Goal: Task Accomplishment & Management: Use online tool/utility

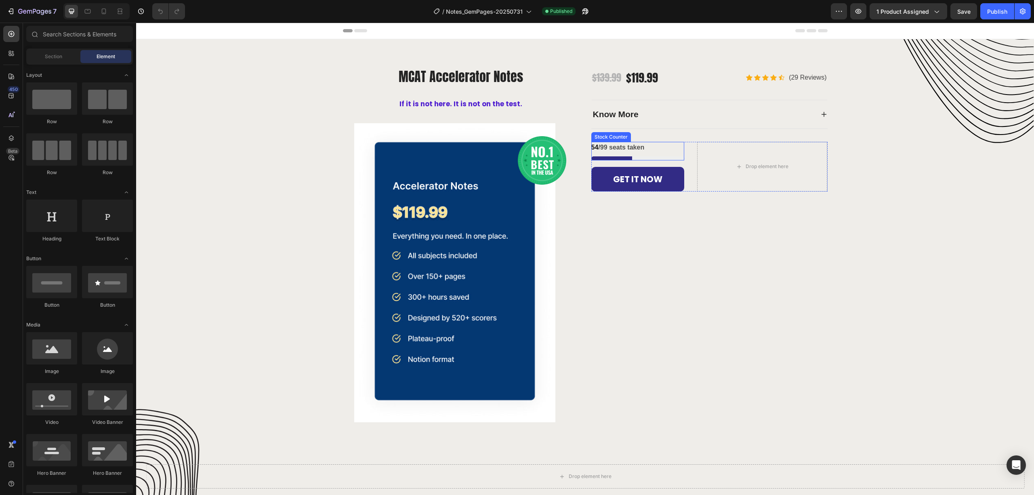
click at [611, 154] on div "54 /99 seats taken" at bounding box center [638, 151] width 93 height 19
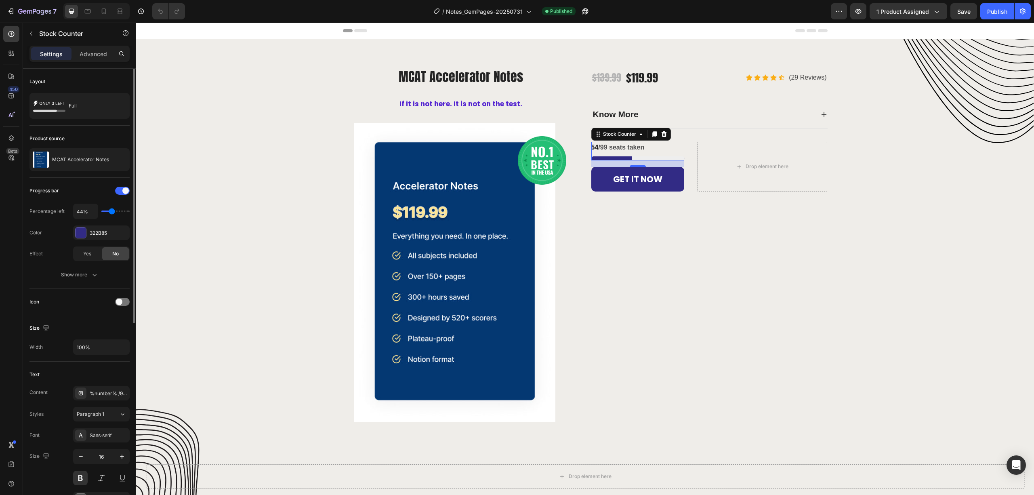
type input "30%"
type input "30"
type input "20%"
type input "20"
type input "30%"
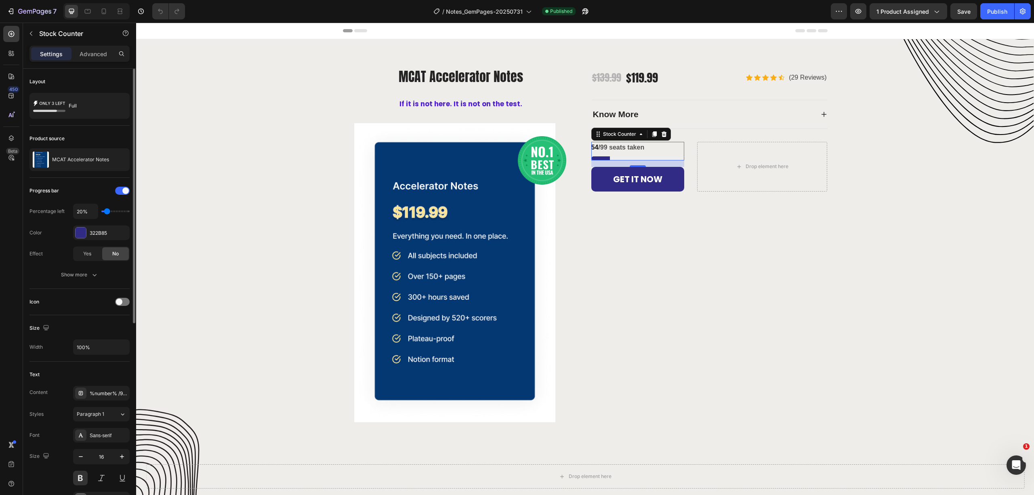
type input "30"
type input "40%"
type input "40"
type input "50%"
type input "50"
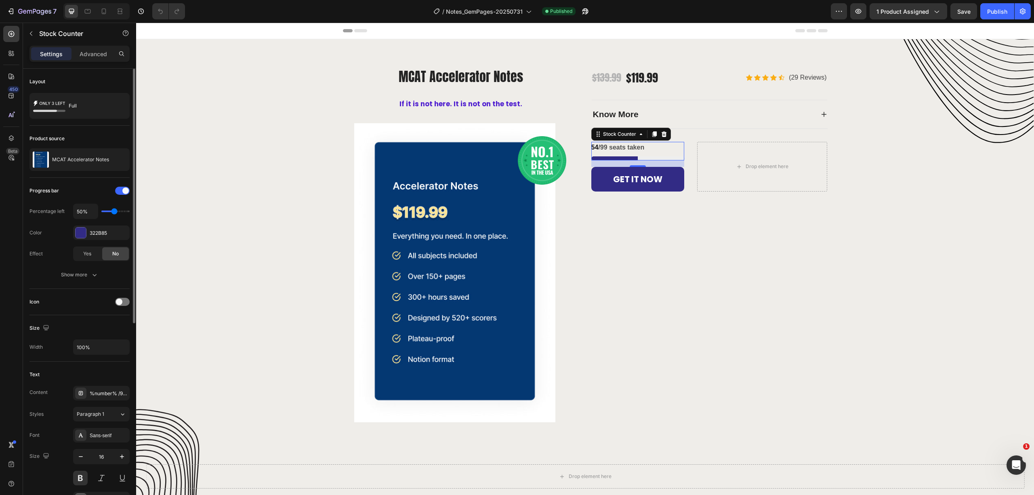
type input "60%"
type input "60"
type input "70%"
drag, startPoint x: 112, startPoint y: 213, endPoint x: 118, endPoint y: 213, distance: 6.1
type input "70"
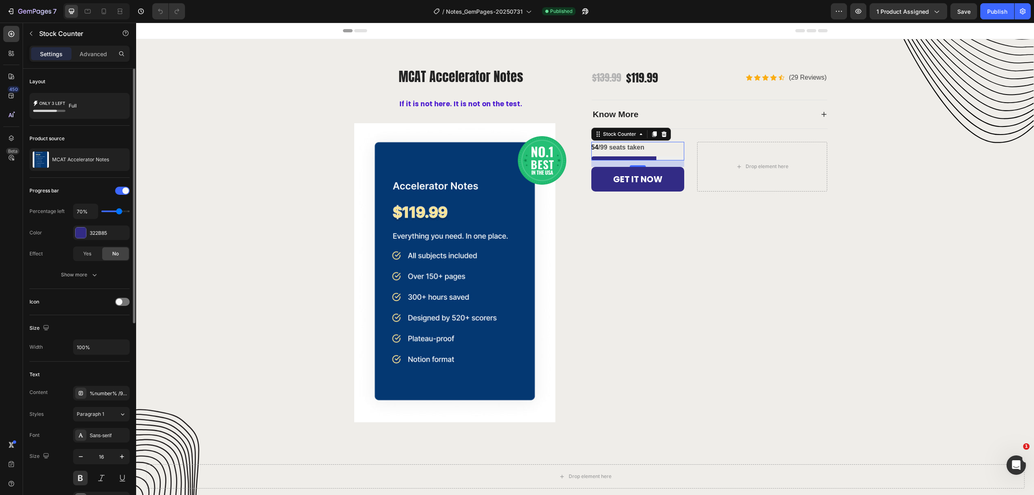
click at [118, 212] on input "range" at bounding box center [115, 212] width 28 height 2
click at [120, 212] on input "range" at bounding box center [115, 212] width 28 height 2
click at [88, 213] on input "70%" at bounding box center [86, 211] width 24 height 15
type input "1%"
type input "10"
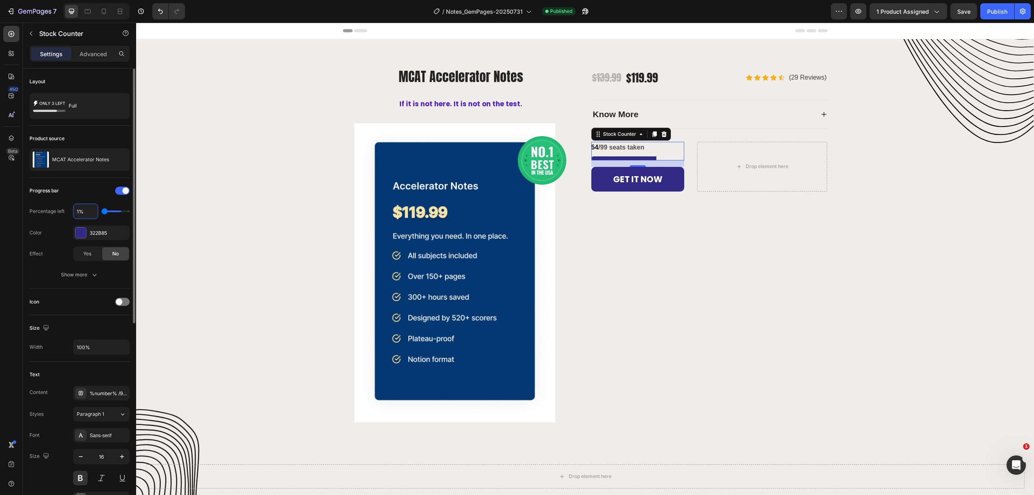
type input "13%"
type input "10"
type input "%"
type input "70"
type input "7%"
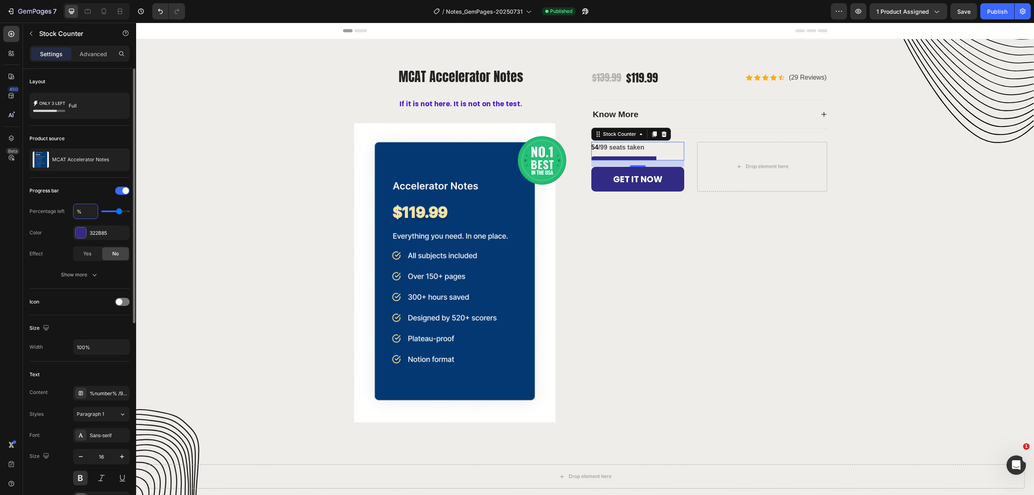
type input "10"
type input "73%"
type input "70"
type input "73%"
click at [600, 147] on p "54 /99 seats taken" at bounding box center [618, 148] width 53 height 12
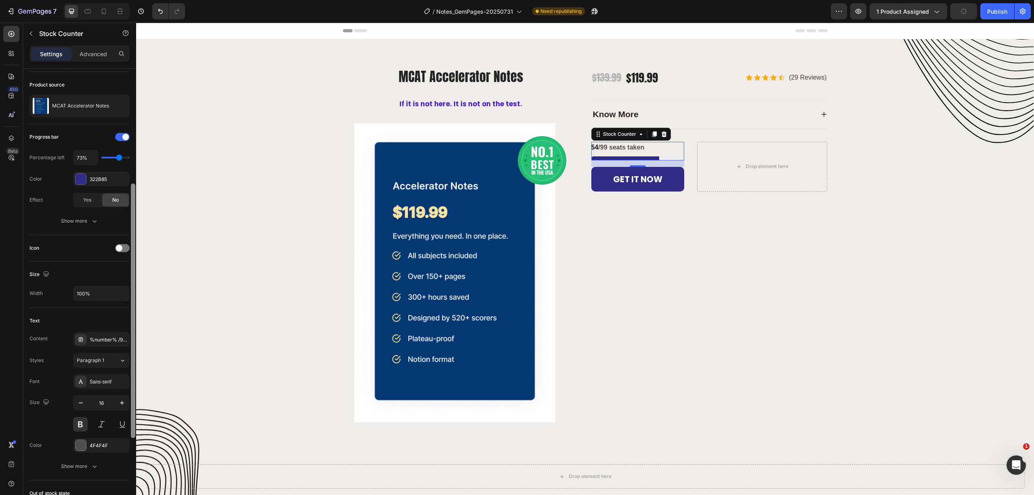
scroll to position [107, 0]
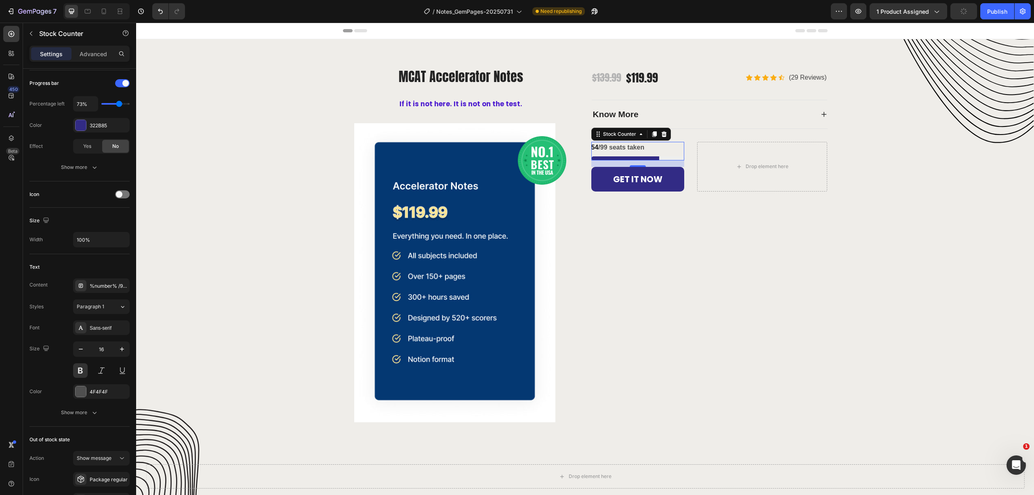
click at [593, 146] on span "54" at bounding box center [595, 147] width 7 height 7
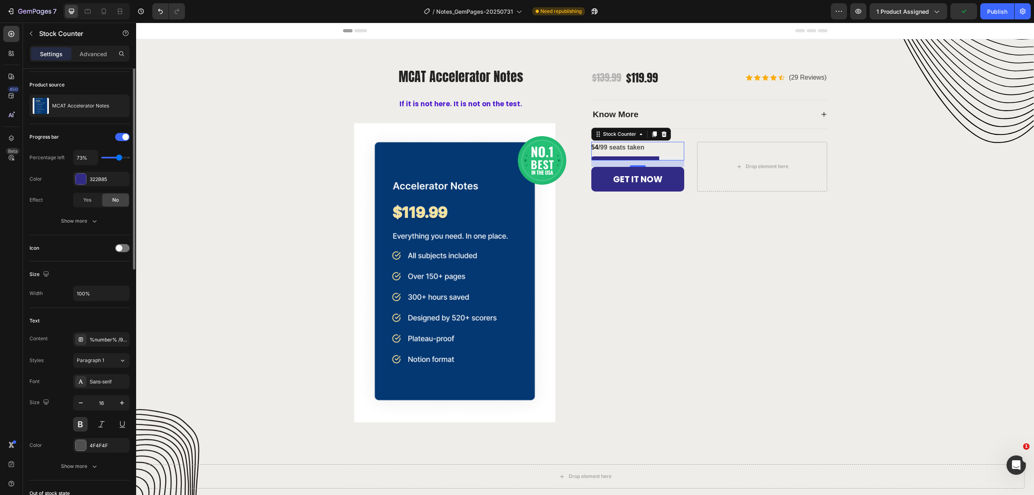
scroll to position [0, 0]
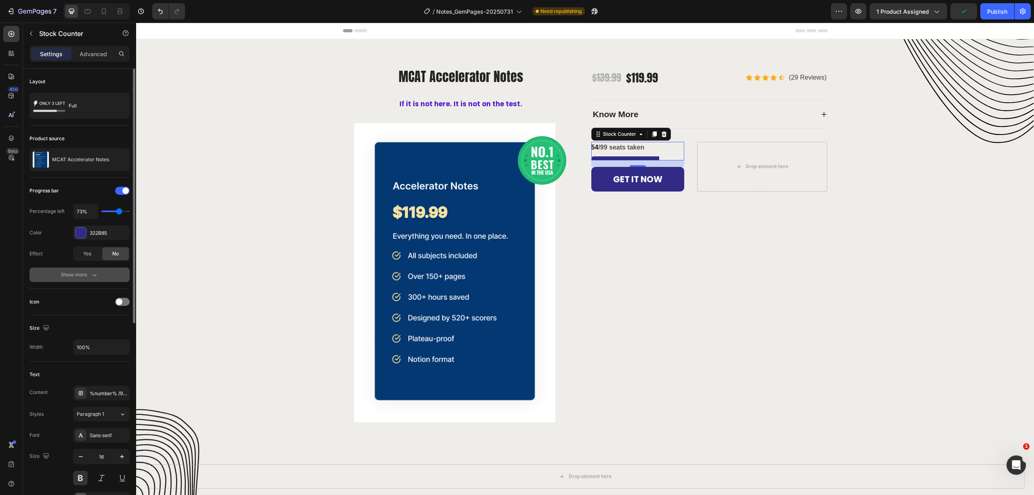
click at [102, 276] on button "Show more" at bounding box center [79, 275] width 100 height 15
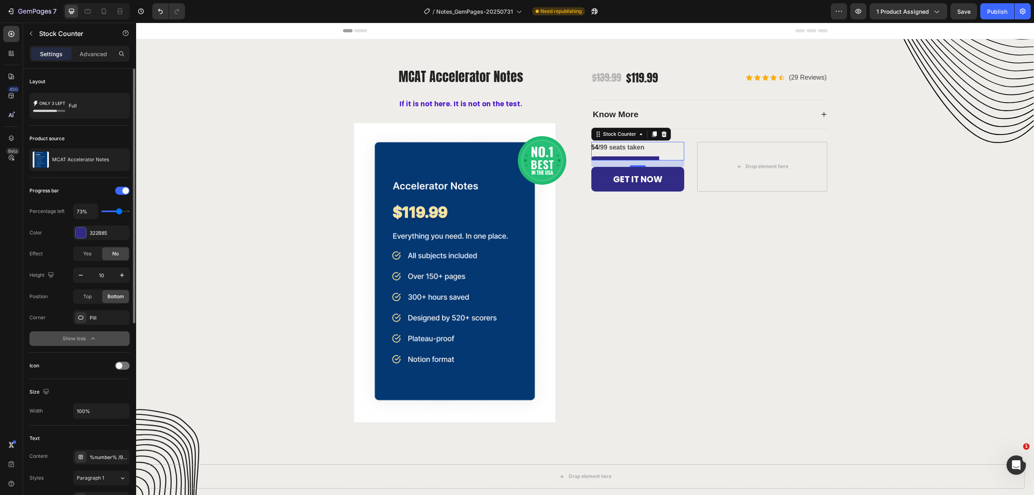
scroll to position [54, 0]
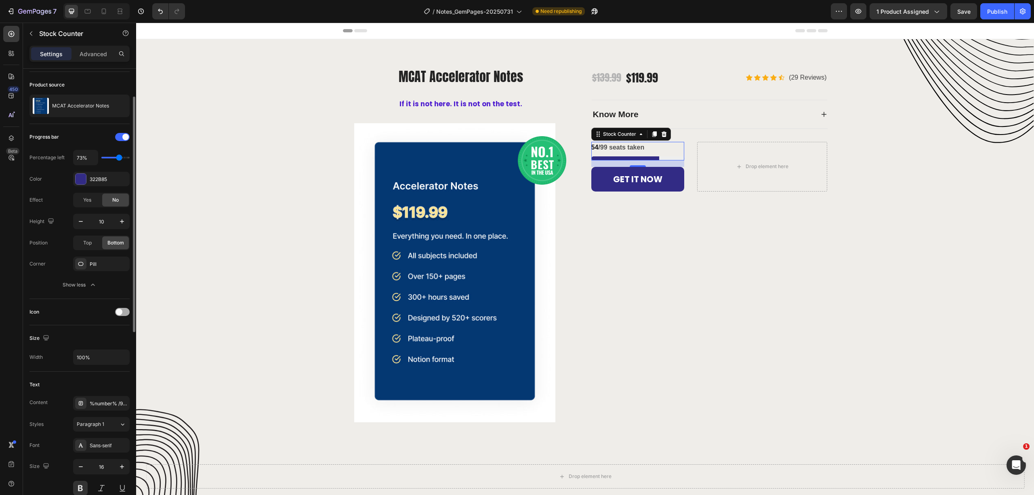
click at [124, 316] on div at bounding box center [122, 312] width 15 height 8
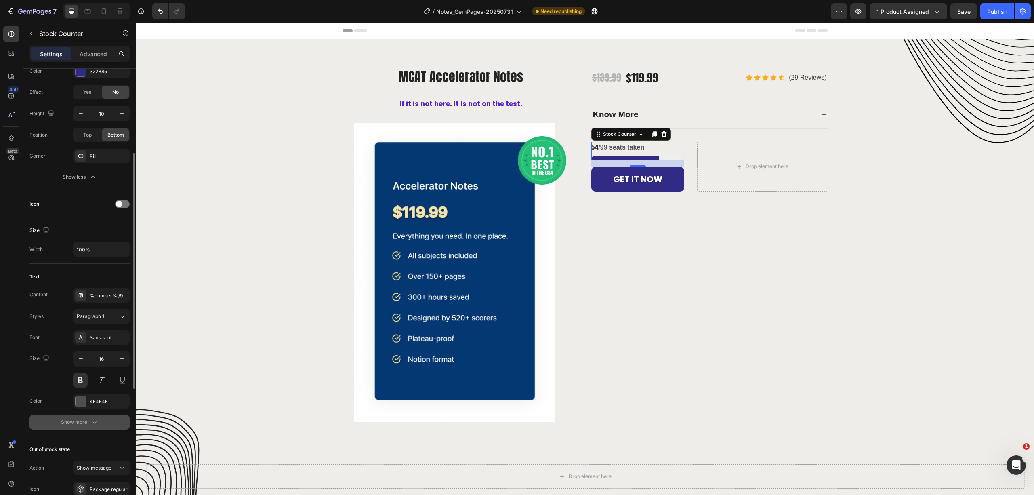
click at [97, 426] on icon "button" at bounding box center [95, 422] width 8 height 8
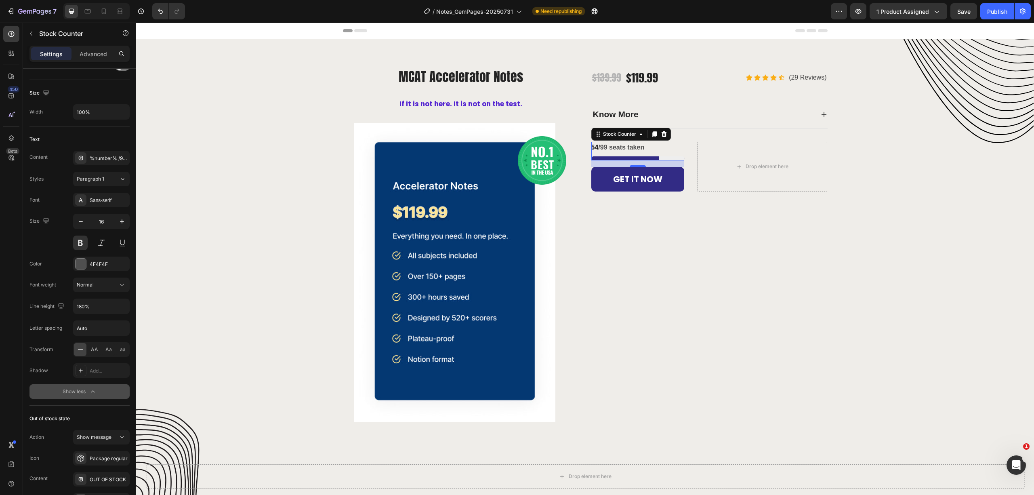
scroll to position [191, 0]
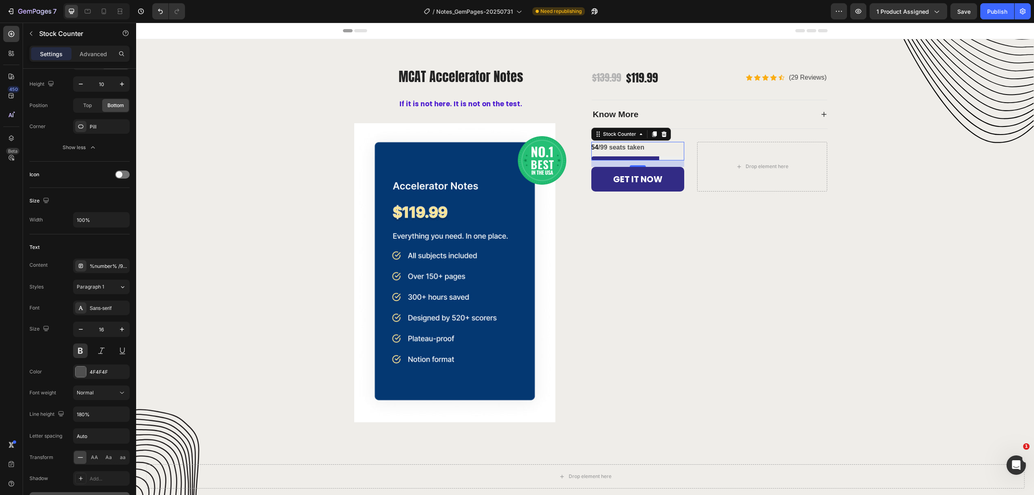
click at [605, 148] on p "54 /99 seats taken" at bounding box center [618, 148] width 53 height 12
click at [598, 149] on p "54 /99 seats taken" at bounding box center [618, 148] width 53 height 12
click at [109, 265] on div "%number% /99 seats taken" at bounding box center [109, 266] width 38 height 7
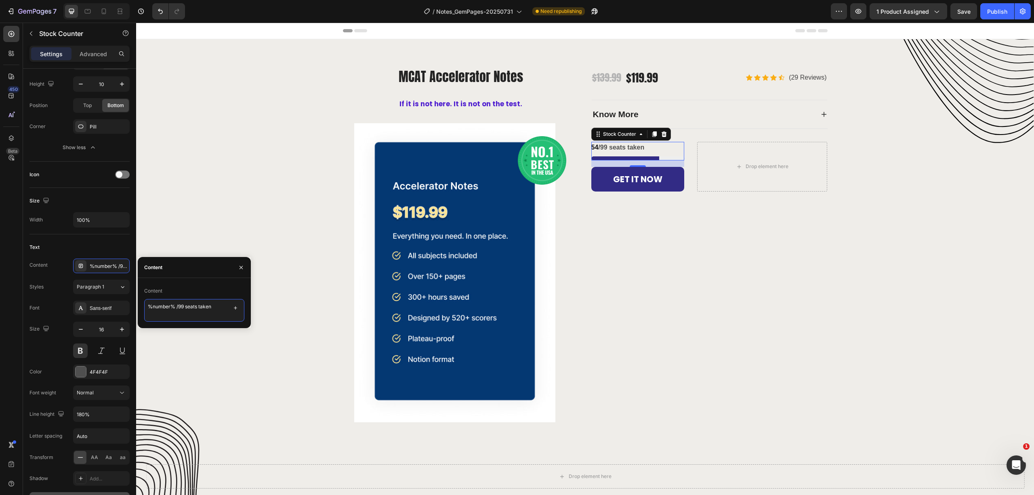
click at [169, 309] on textarea "%number% /99 seats taken" at bounding box center [194, 310] width 100 height 23
click at [107, 390] on div "Normal" at bounding box center [97, 392] width 41 height 7
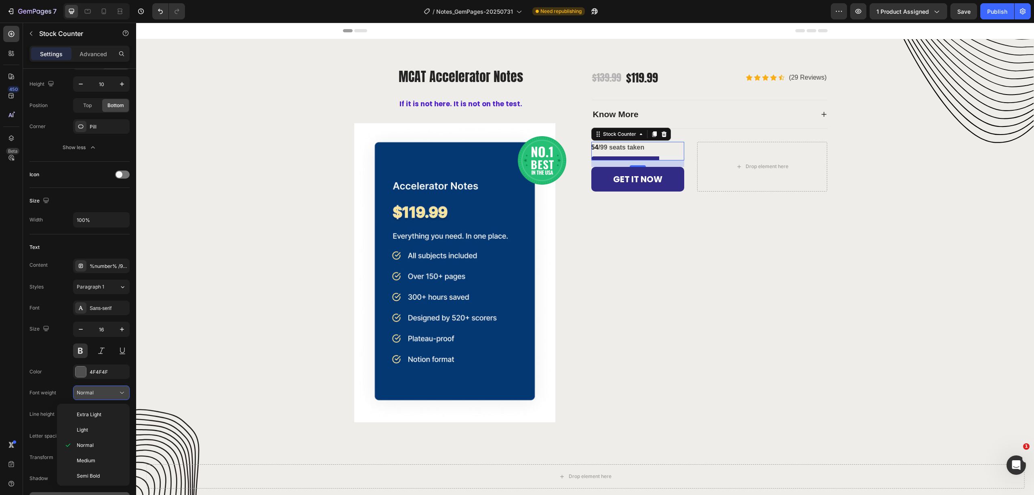
click at [109, 390] on div "Normal" at bounding box center [97, 392] width 41 height 7
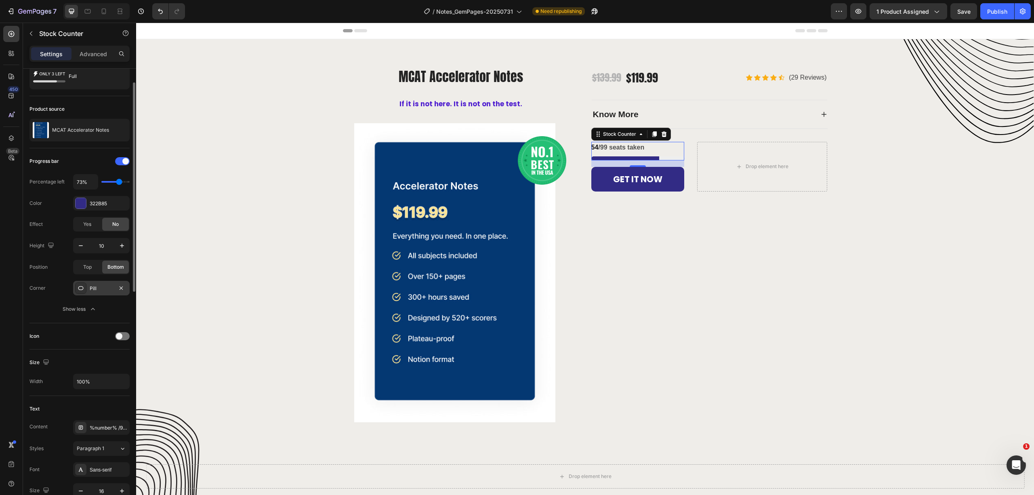
scroll to position [0, 0]
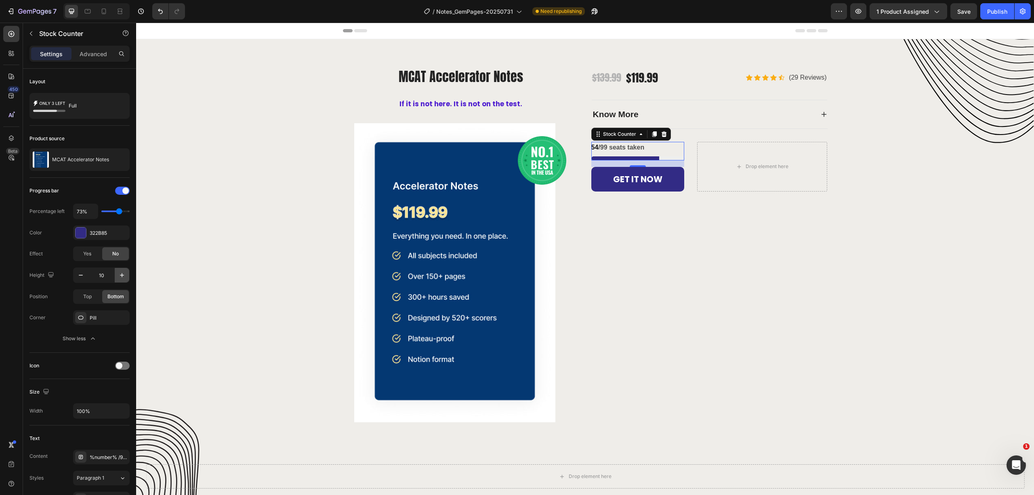
click at [121, 275] on icon "button" at bounding box center [122, 275] width 8 height 8
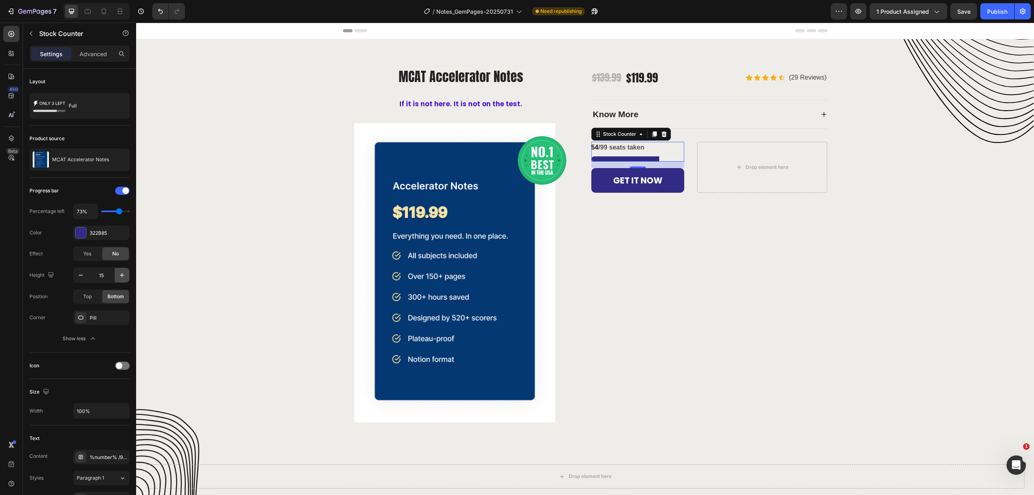
click at [121, 275] on icon "button" at bounding box center [122, 275] width 8 height 8
click at [120, 275] on icon "button" at bounding box center [122, 275] width 8 height 8
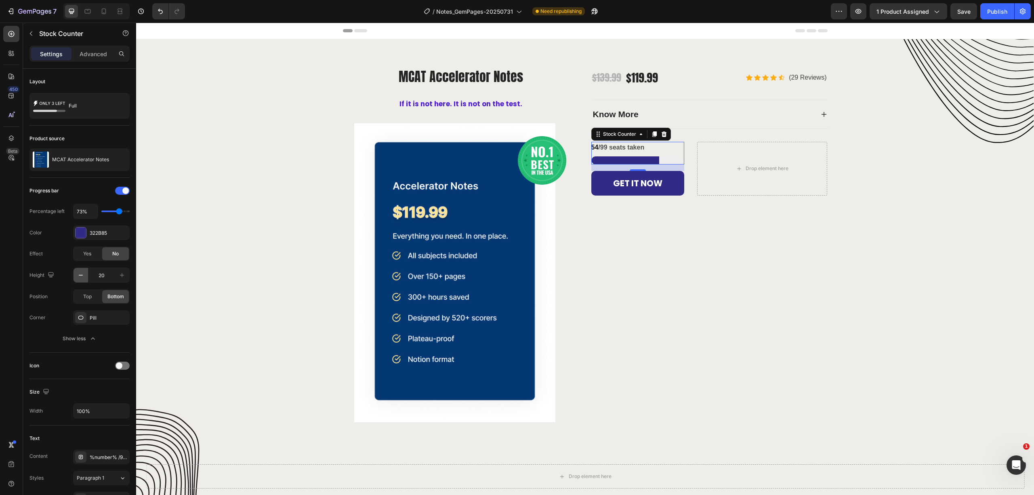
click at [80, 275] on icon "button" at bounding box center [81, 275] width 8 height 8
click at [80, 276] on icon "button" at bounding box center [81, 275] width 8 height 8
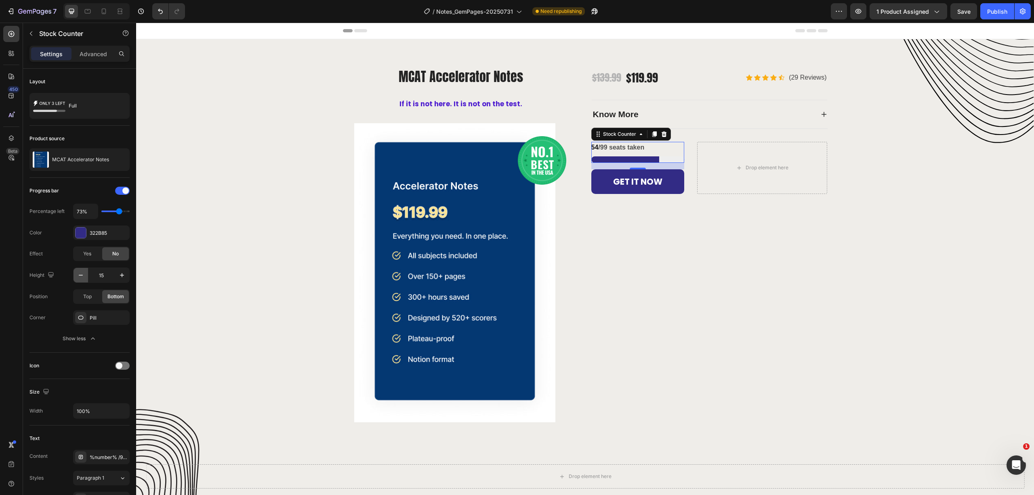
click at [80, 276] on icon "button" at bounding box center [81, 275] width 4 height 1
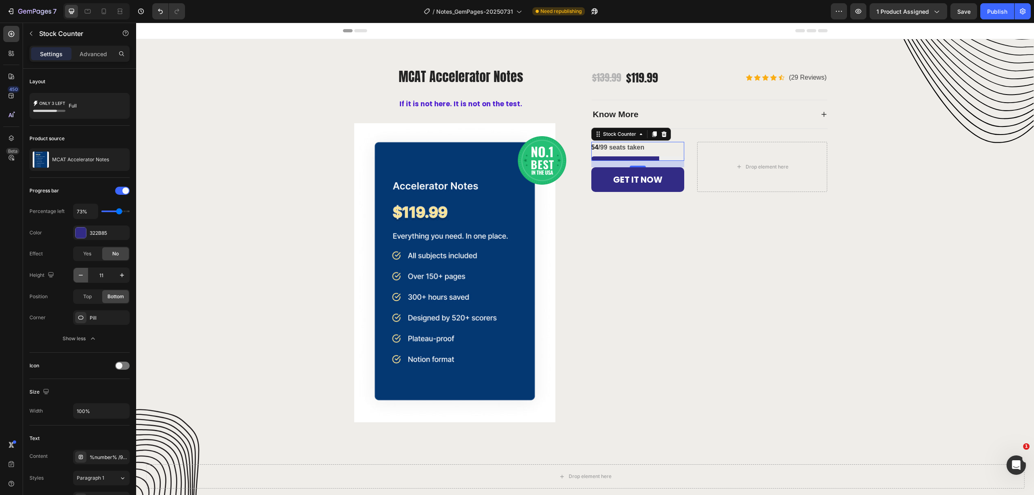
type input "10"
click at [103, 335] on button "Show less" at bounding box center [79, 338] width 100 height 15
click at [86, 45] on div "Stock Counter" at bounding box center [69, 34] width 92 height 23
click at [88, 56] on p "Advanced" at bounding box center [93, 54] width 27 height 8
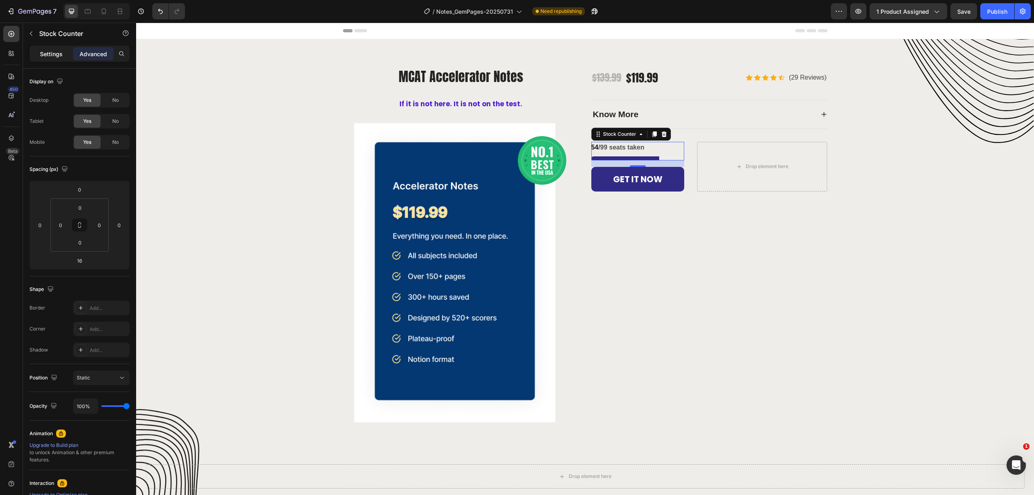
click at [52, 52] on p "Settings" at bounding box center [51, 54] width 23 height 8
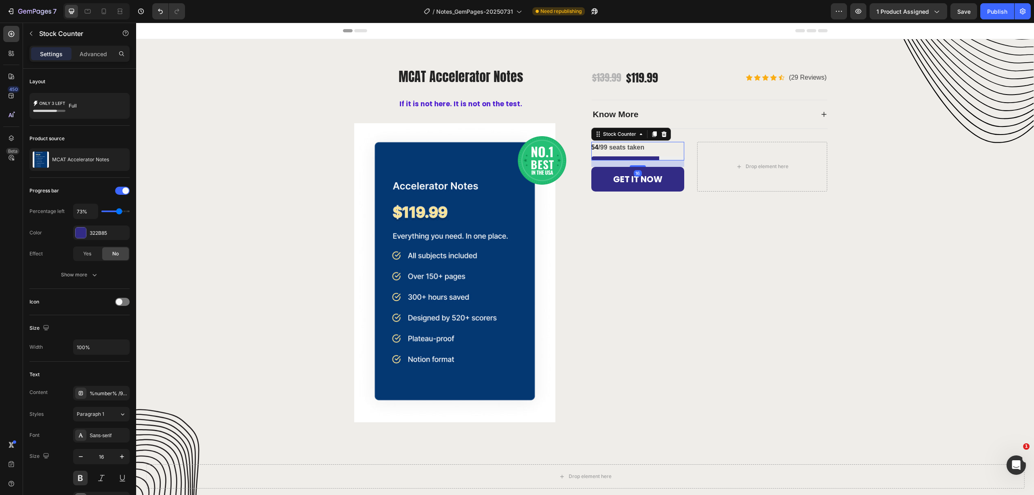
click at [604, 144] on p "54 /99 seats taken" at bounding box center [618, 148] width 53 height 12
click at [602, 146] on p "54 /99 seats taken" at bounding box center [618, 148] width 53 height 12
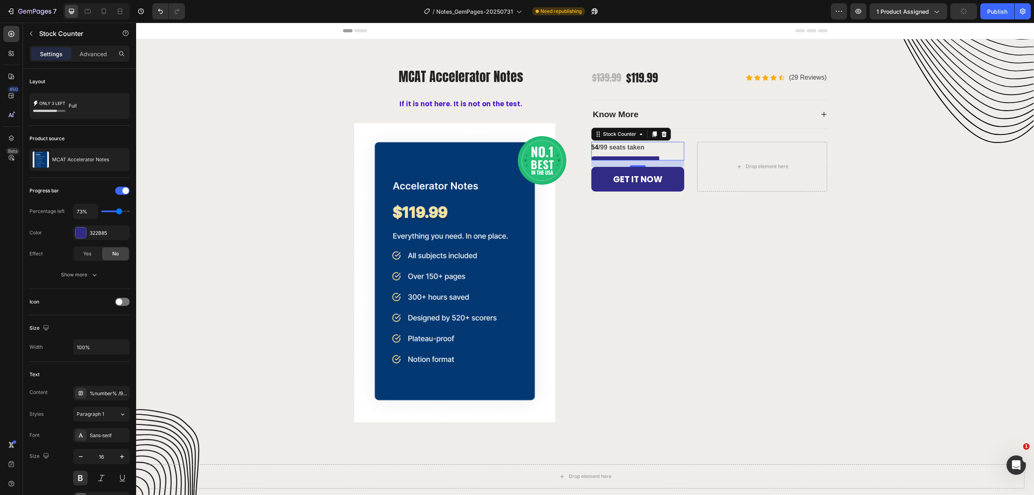
click at [602, 146] on p "54 /99 seats taken" at bounding box center [618, 148] width 53 height 12
click at [110, 11] on div at bounding box center [103, 11] width 13 height 13
type input "12"
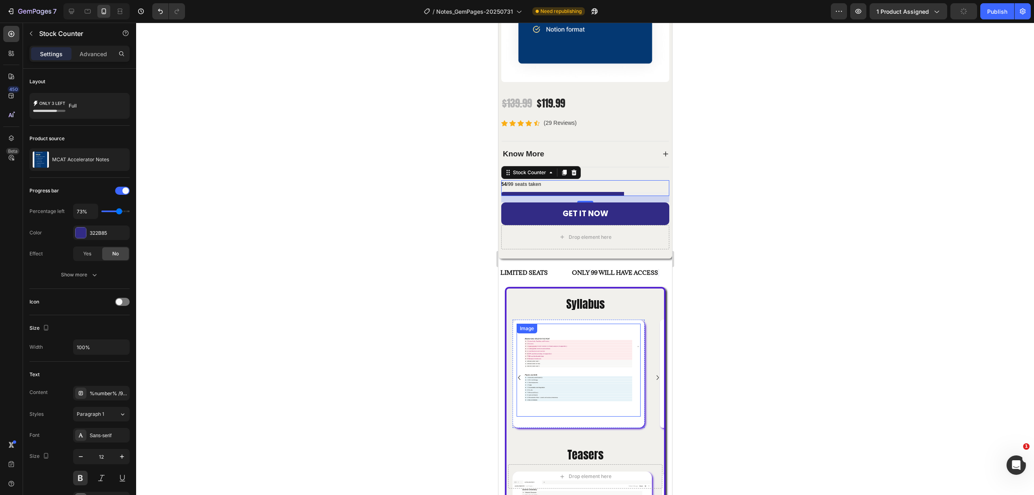
scroll to position [218, 0]
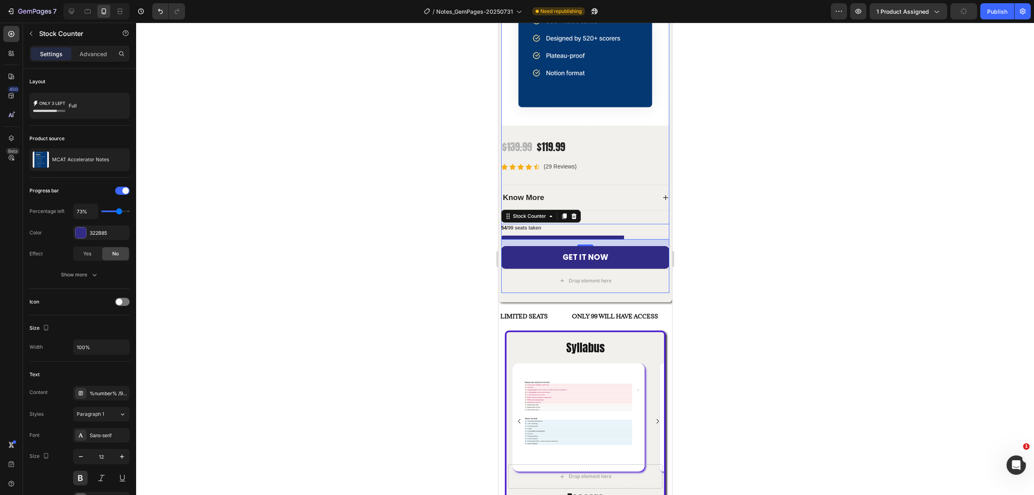
click at [606, 161] on div "$139.99 Product Price Product Price $119.99 Product Price Product Price Row Ico…" at bounding box center [585, 216] width 168 height 154
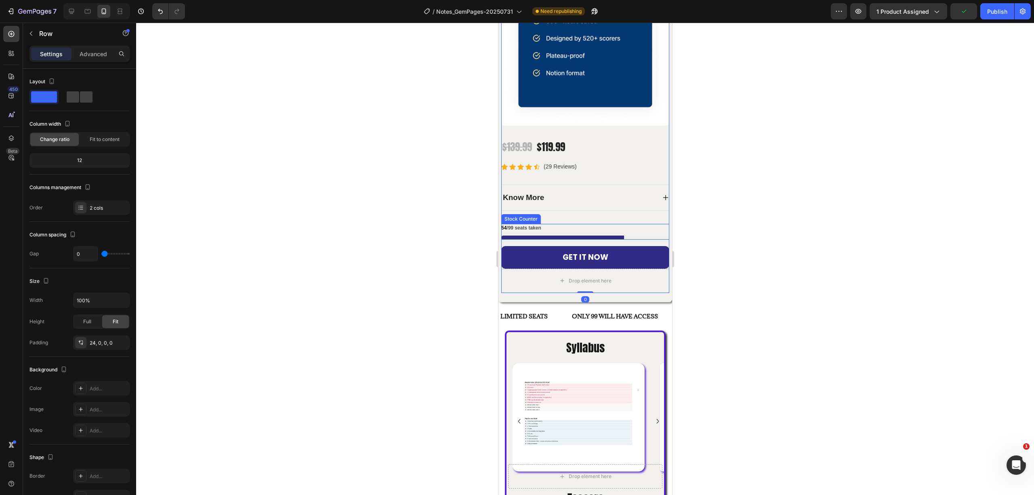
click at [512, 224] on p "54 /99 seats taken" at bounding box center [521, 228] width 40 height 9
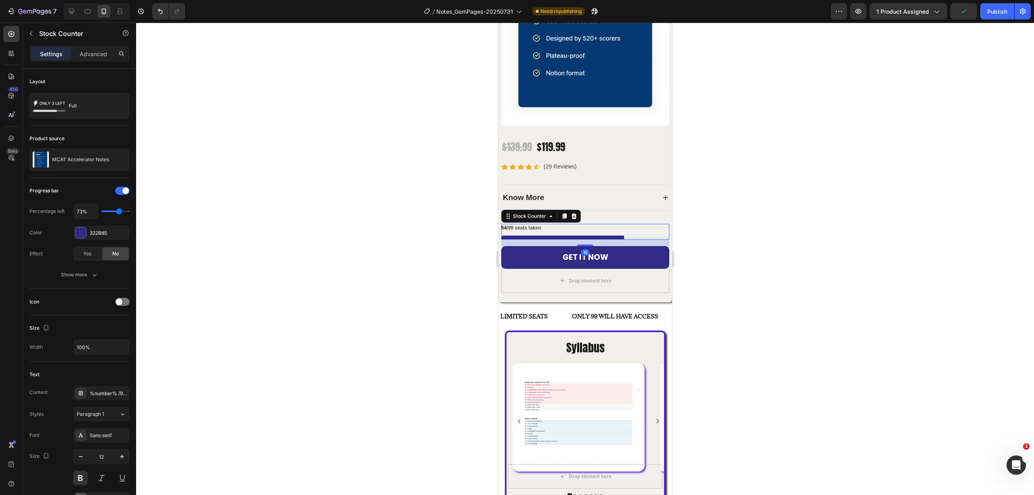
click at [512, 224] on p "54 /99 seats taken" at bounding box center [521, 228] width 40 height 9
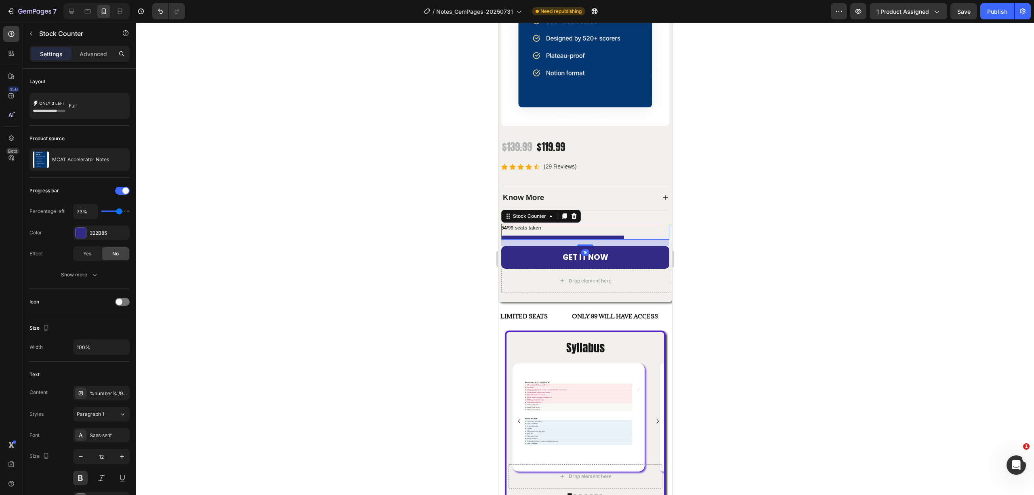
click at [512, 224] on p "54 /99 seats taken" at bounding box center [521, 228] width 40 height 9
click at [96, 276] on icon "button" at bounding box center [95, 275] width 8 height 8
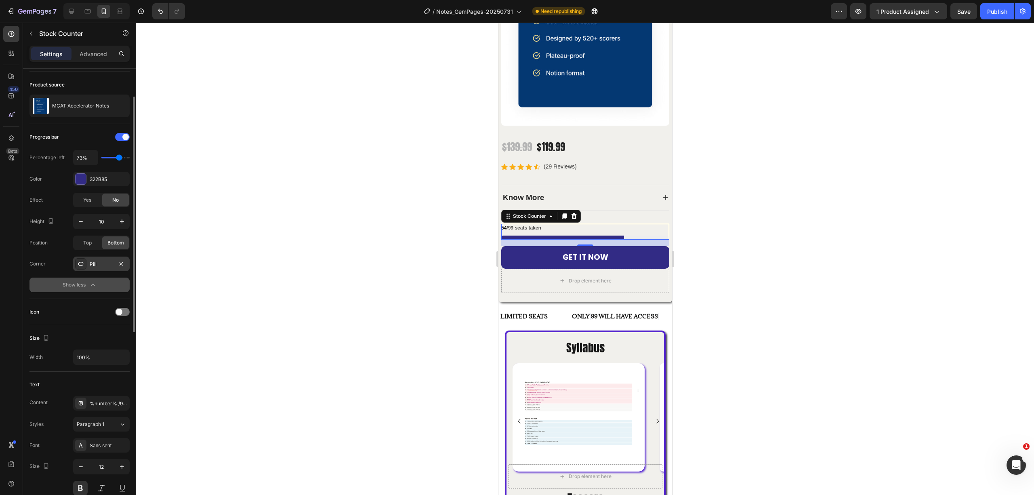
scroll to position [107, 0]
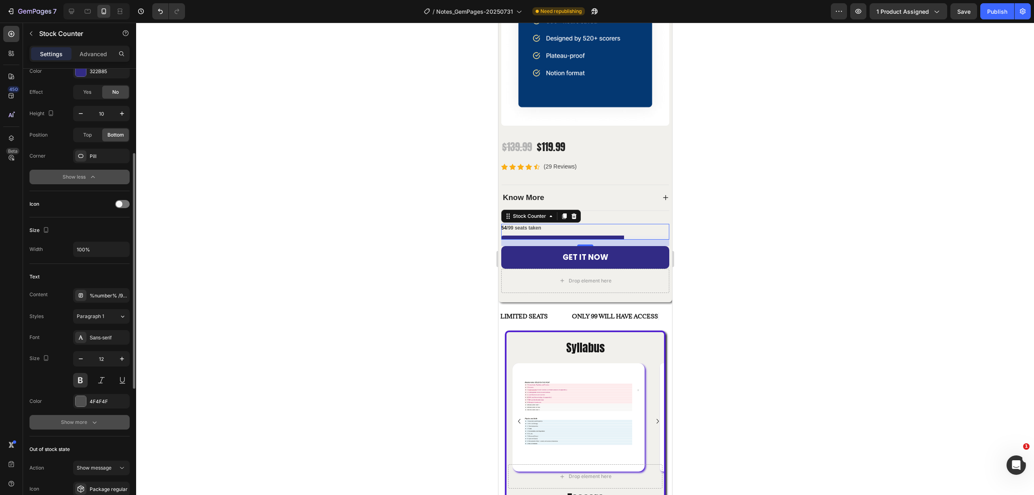
click at [111, 420] on button "Show more" at bounding box center [79, 422] width 100 height 15
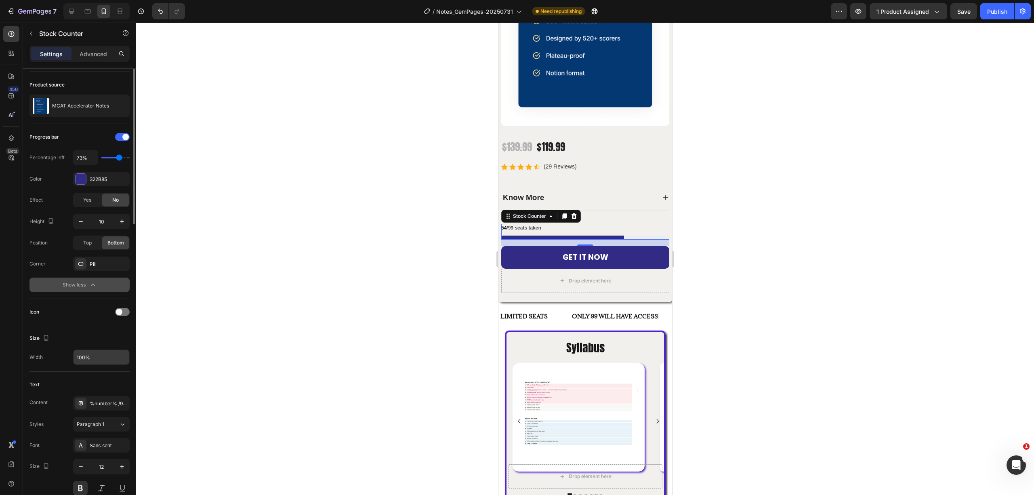
scroll to position [0, 0]
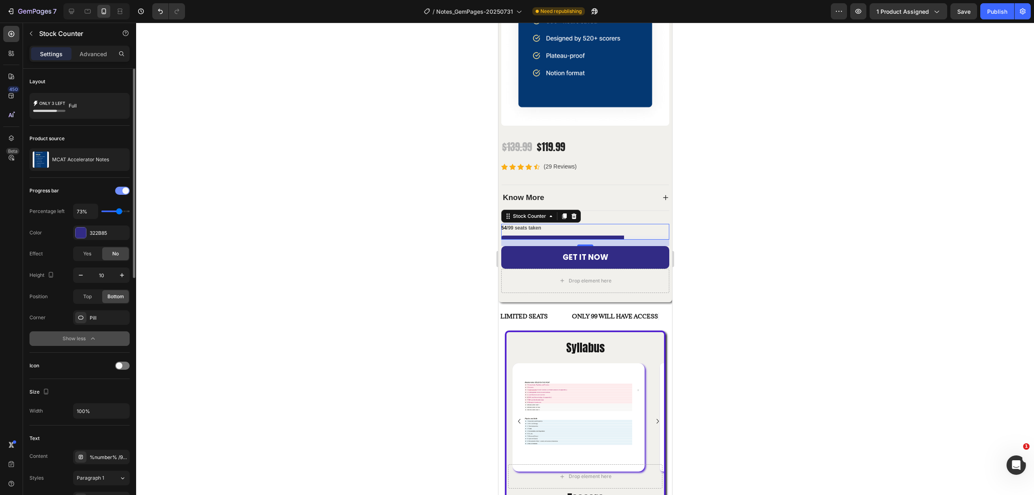
click at [125, 190] on span at bounding box center [125, 190] width 6 height 6
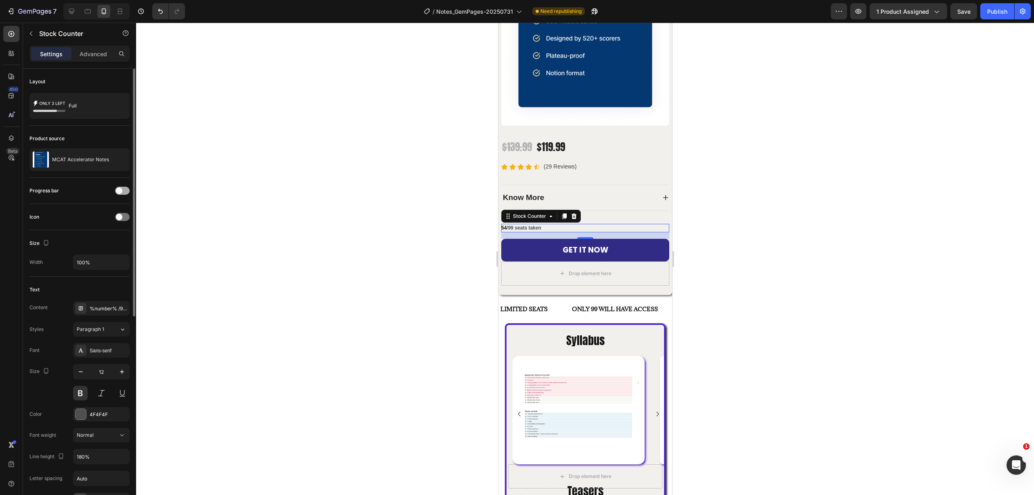
click at [125, 190] on div at bounding box center [122, 191] width 15 height 8
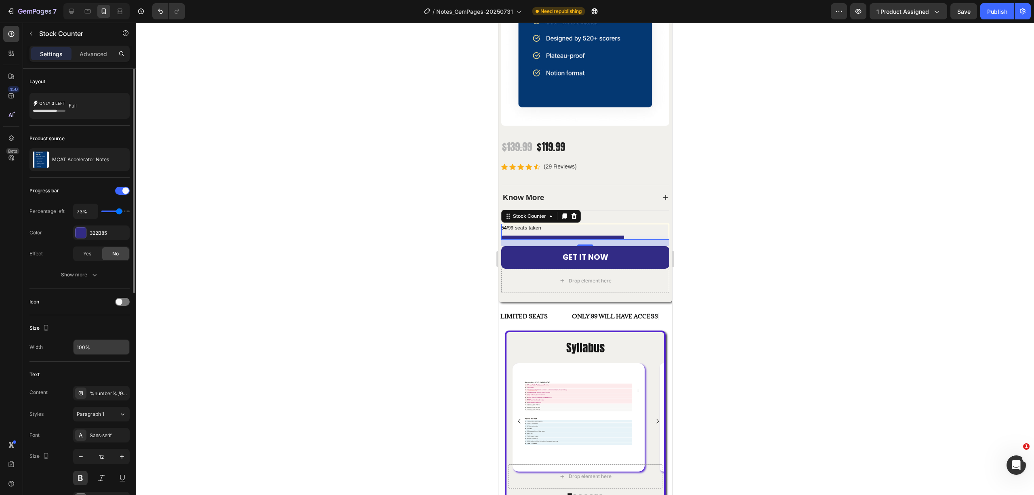
scroll to position [54, 0]
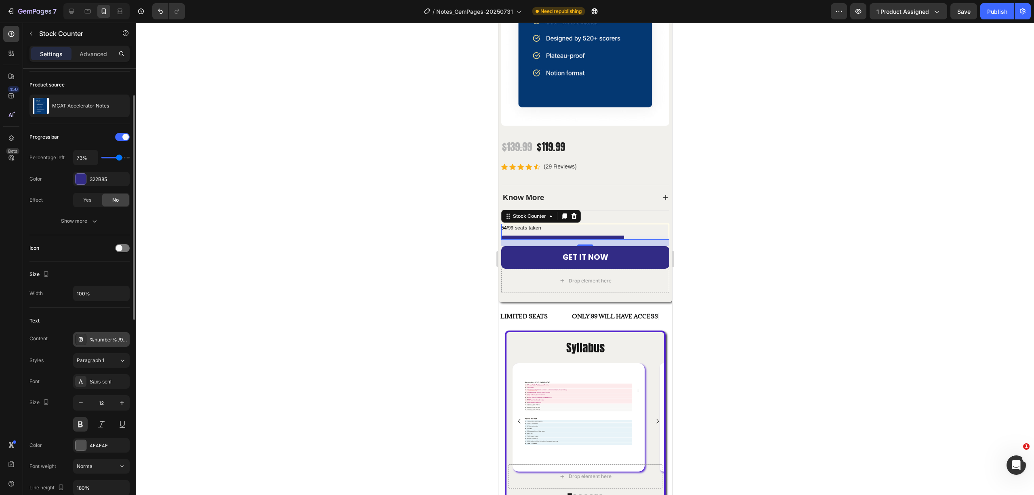
click at [110, 335] on div "%number% /99 seats taken" at bounding box center [101, 339] width 57 height 15
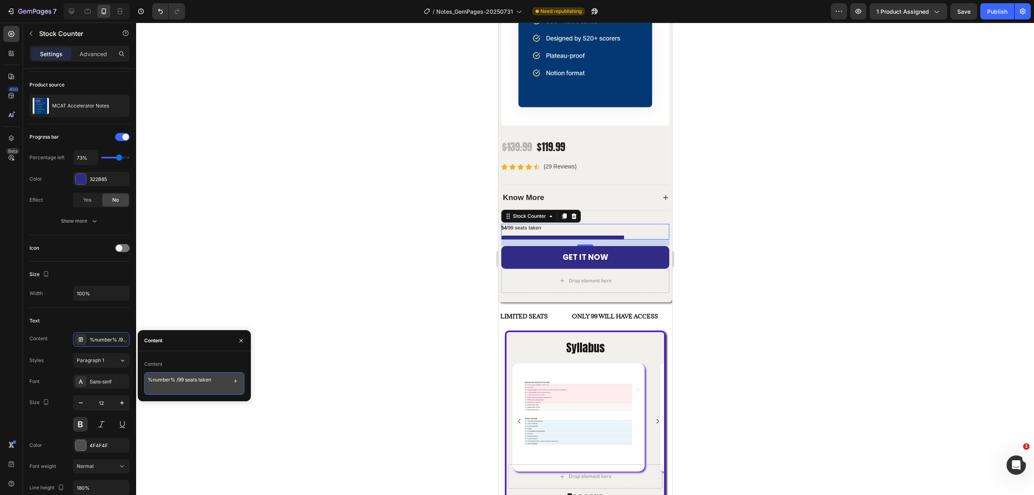
click at [173, 382] on textarea "%number% /99 seats taken" at bounding box center [194, 383] width 100 height 23
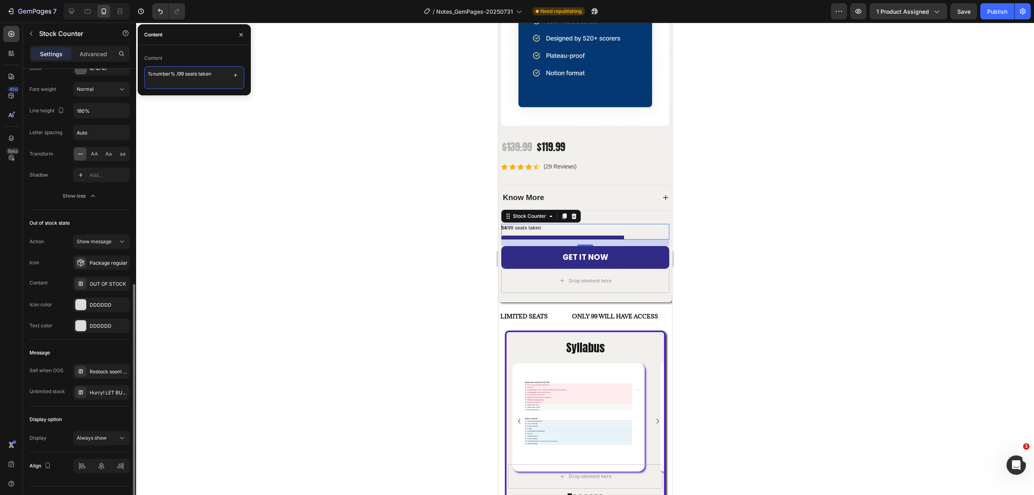
scroll to position [450, 0]
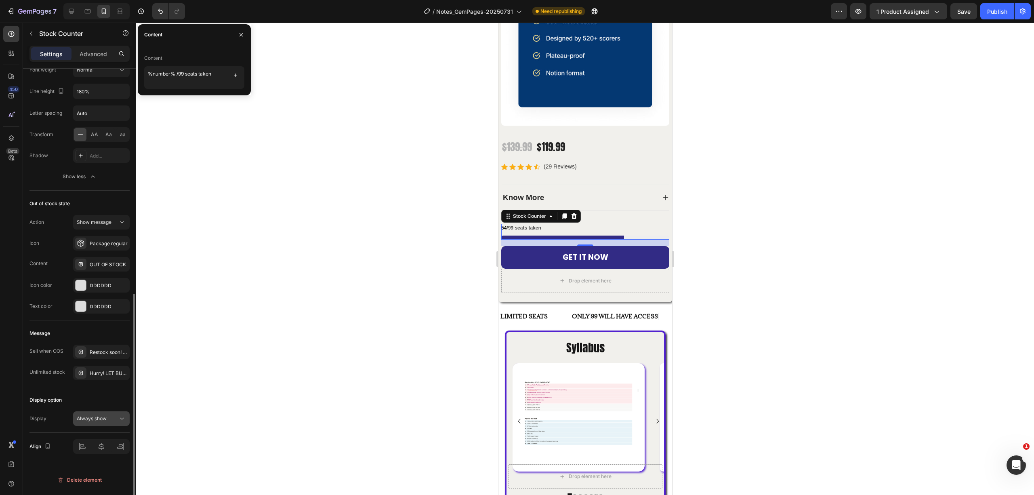
click at [121, 423] on icon at bounding box center [122, 419] width 8 height 8
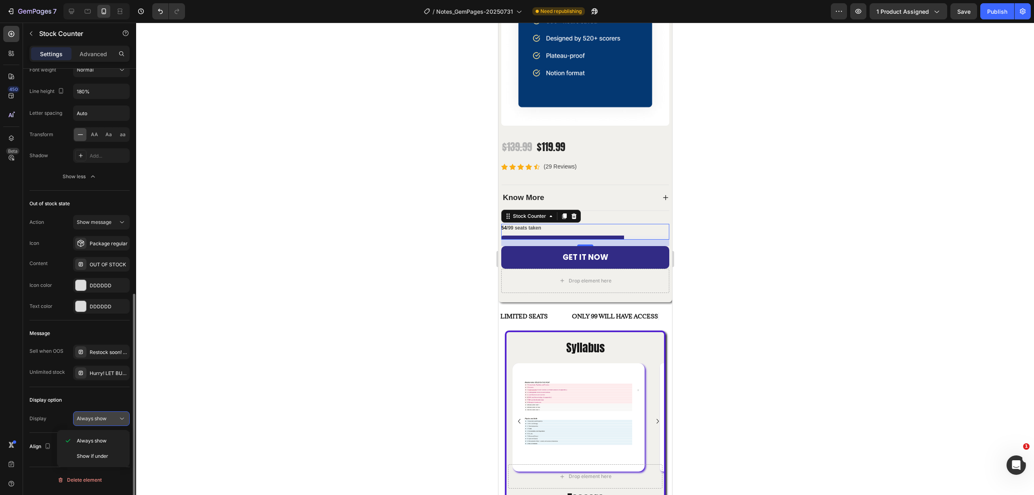
click at [120, 416] on button "Always show" at bounding box center [101, 418] width 57 height 15
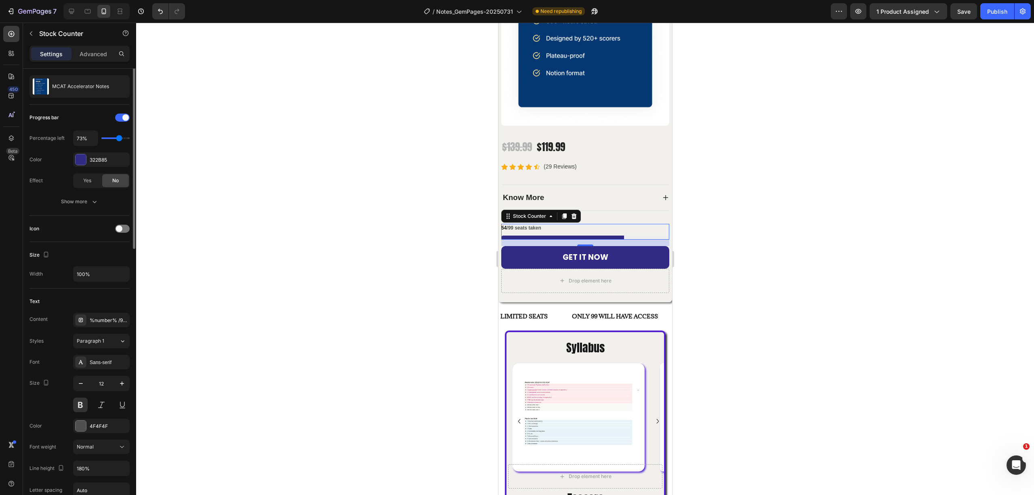
scroll to position [0, 0]
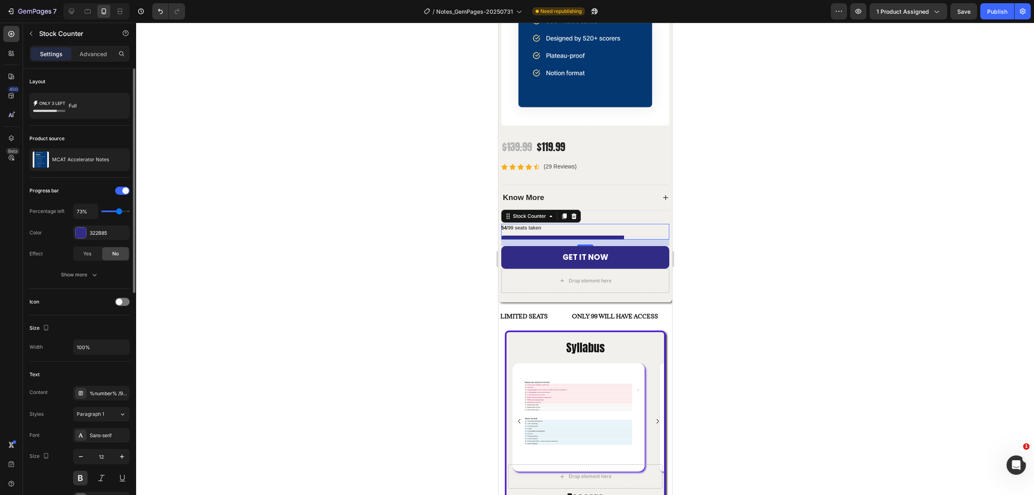
type input "50%"
type input "50"
type input "40%"
type input "40"
type input "30%"
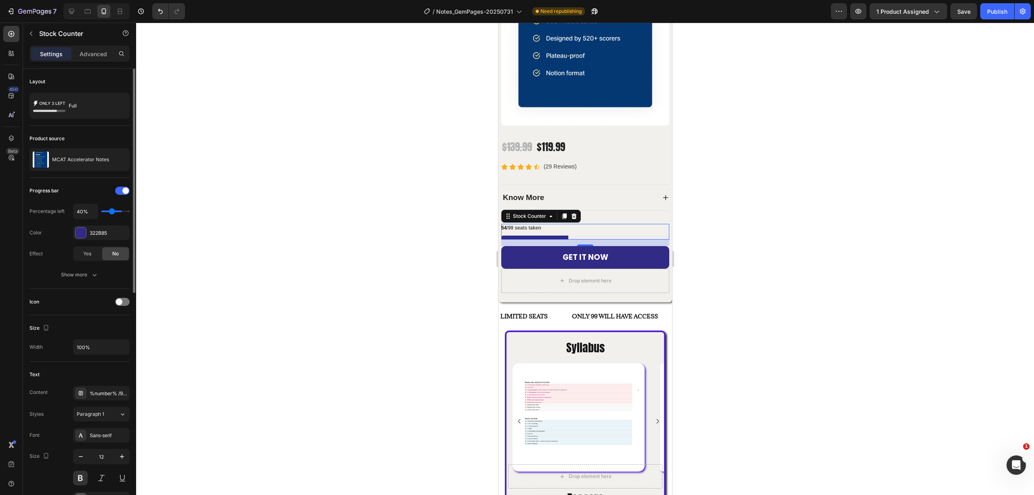
type input "30"
type input "20%"
type input "20"
type input "30%"
type input "30"
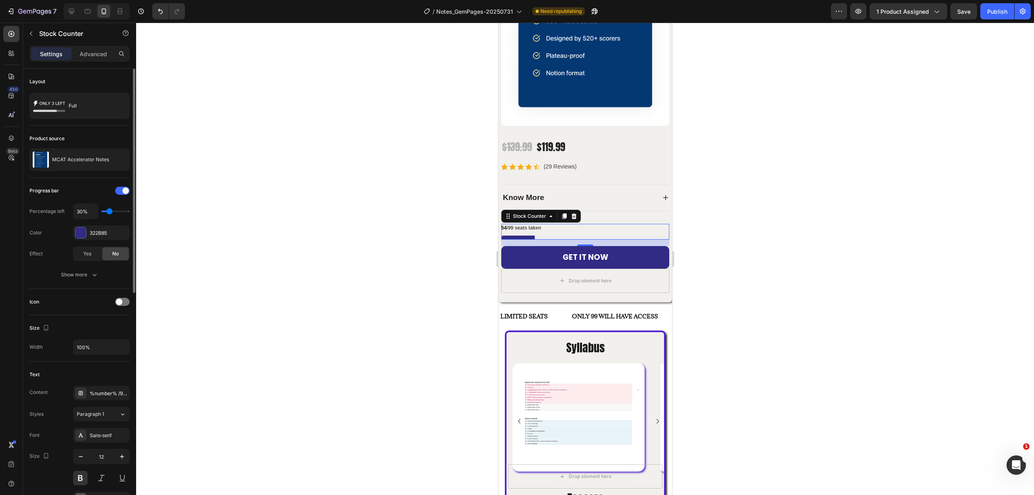
type input "40%"
type input "40"
type input "30%"
type input "30"
type input "20%"
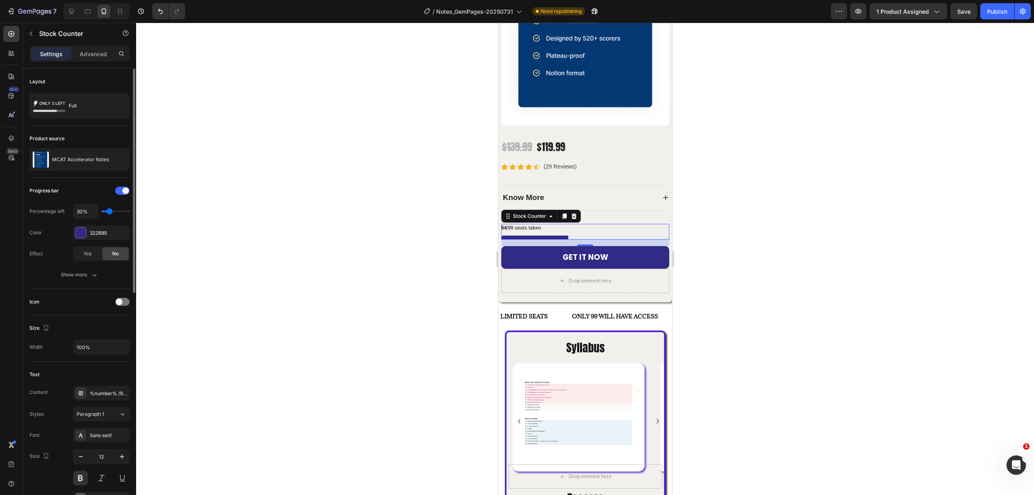
type input "20"
type input "10%"
type input "10"
type input "20%"
type input "20"
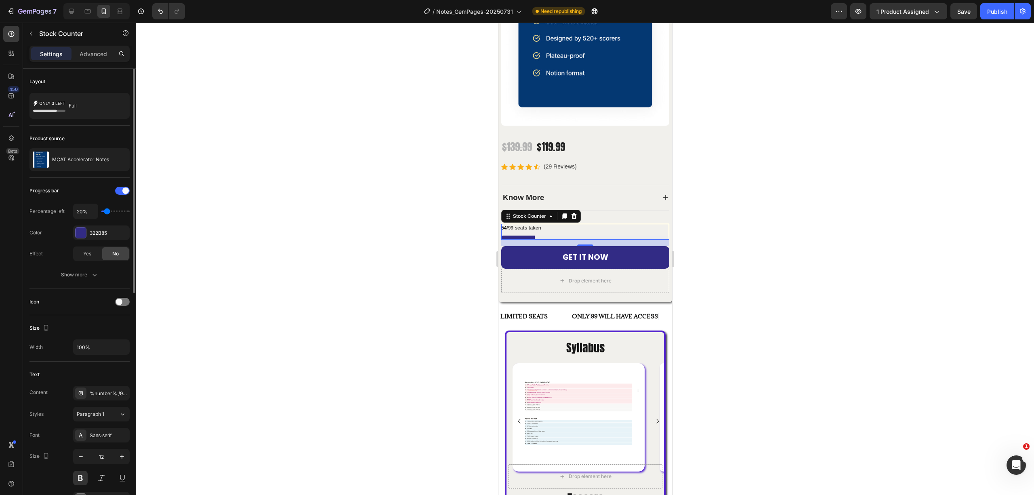
type input "30%"
type input "30"
type input "40%"
type input "40"
type input "50%"
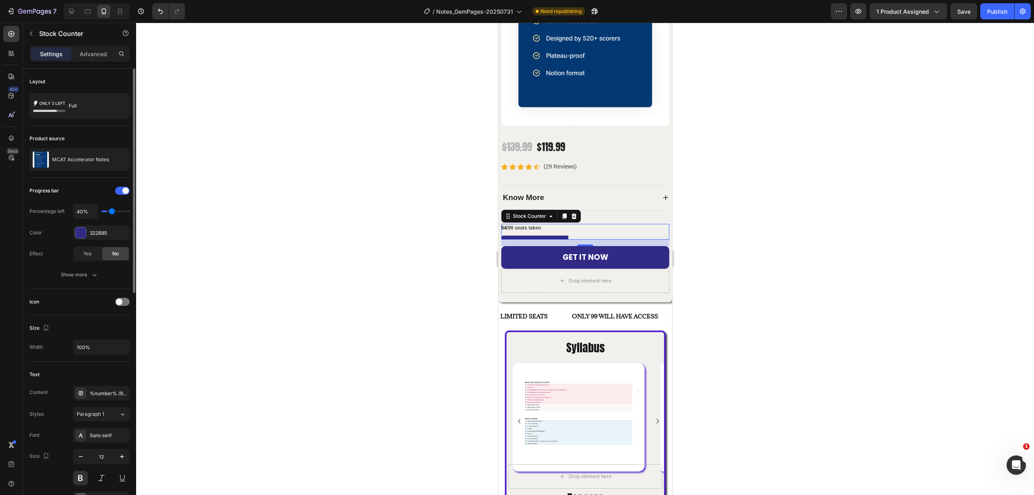
type input "50"
type input "60%"
type input "60"
type input "70%"
type input "70"
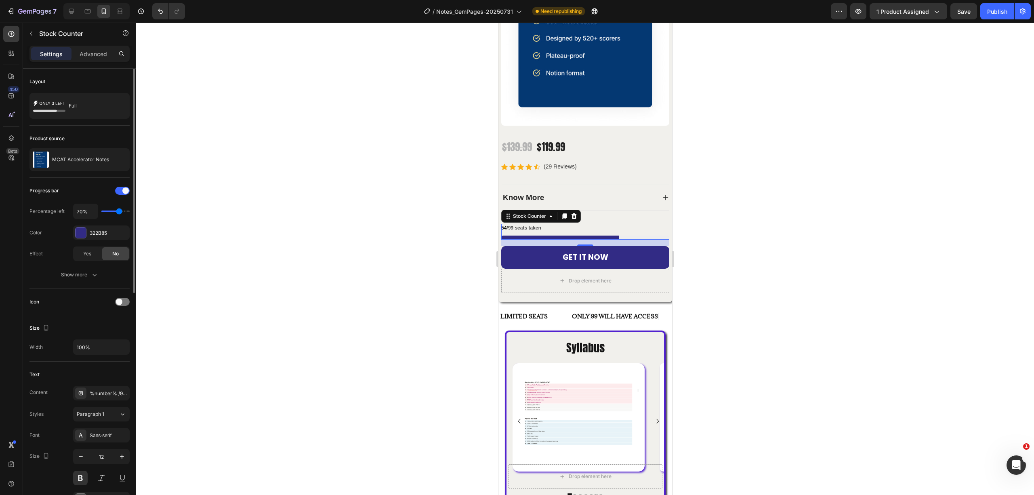
click at [118, 212] on input "range" at bounding box center [115, 212] width 28 height 2
click at [82, 215] on input "70%" at bounding box center [86, 211] width 24 height 15
type input "6%"
type input "10"
type input "61%"
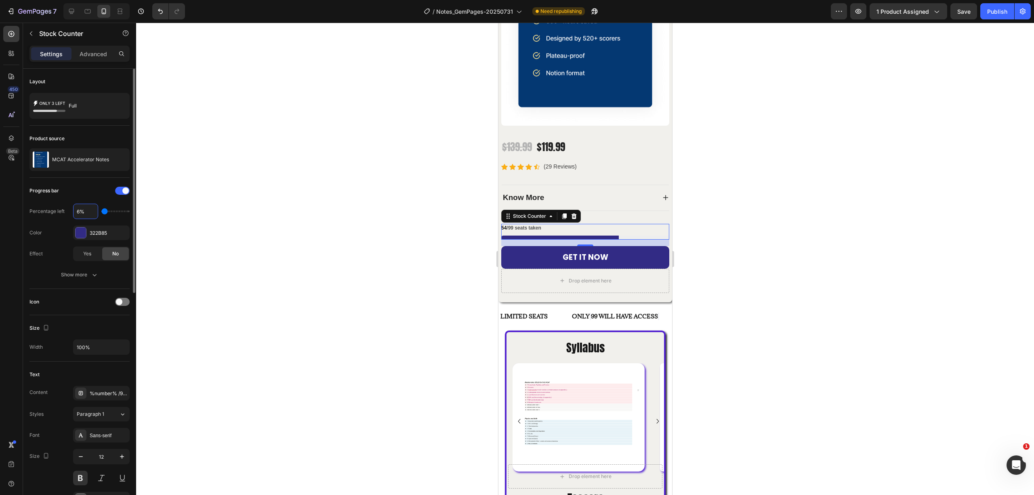
type input "60"
type input "61%"
click at [84, 272] on div "Show more" at bounding box center [80, 275] width 38 height 8
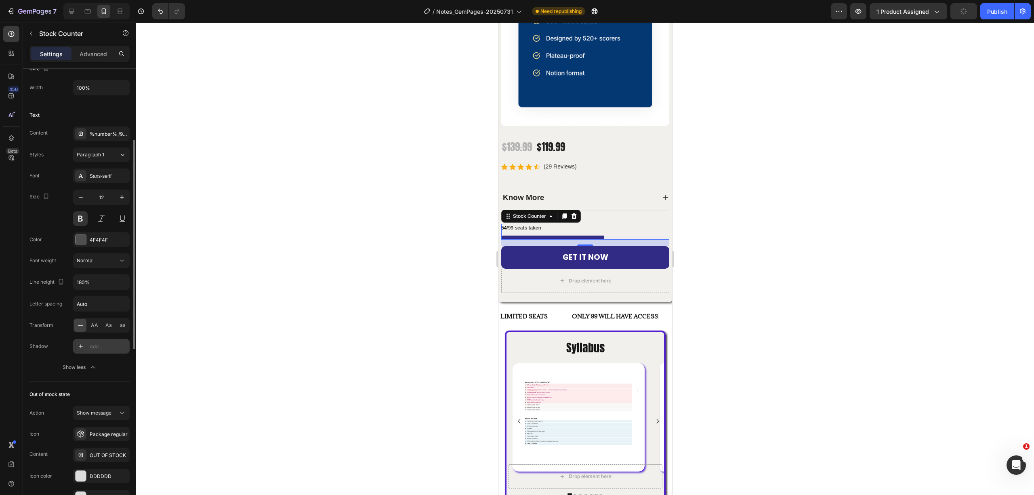
scroll to position [269, 0]
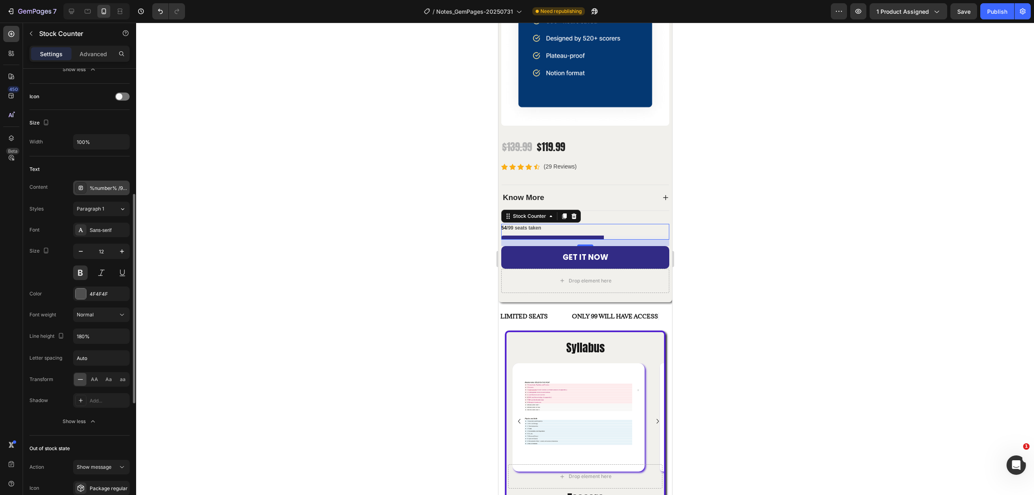
click at [109, 185] on div "%number% /99 seats taken" at bounding box center [101, 188] width 57 height 15
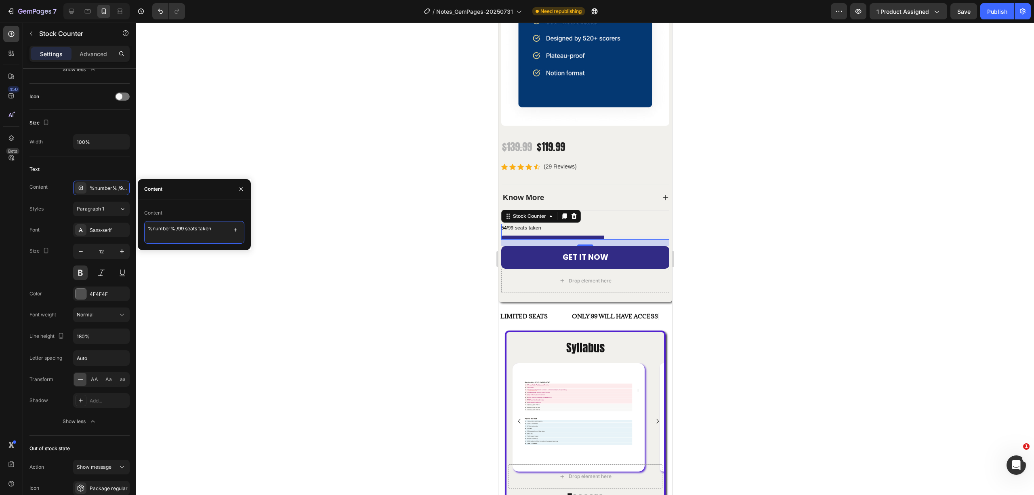
click at [167, 232] on textarea "%number% /99 seats taken" at bounding box center [194, 232] width 100 height 23
drag, startPoint x: 172, startPoint y: 233, endPoint x: 154, endPoint y: 232, distance: 18.2
click at [154, 232] on textarea "%number% /99 seats taken" at bounding box center [194, 232] width 100 height 23
drag, startPoint x: 175, startPoint y: 231, endPoint x: 132, endPoint y: 229, distance: 43.7
click at [132, 229] on div "450 Beta Sections(18) Elements(84) Section Element Hero Section Product Detail …" at bounding box center [68, 259] width 136 height 472
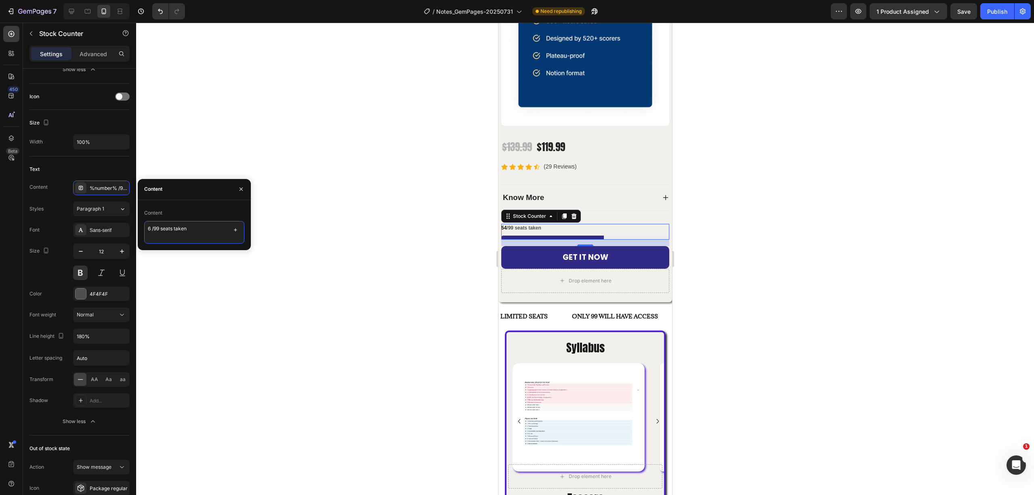
type textarea "61 /99 seats taken"
click at [275, 138] on div at bounding box center [585, 259] width 898 height 472
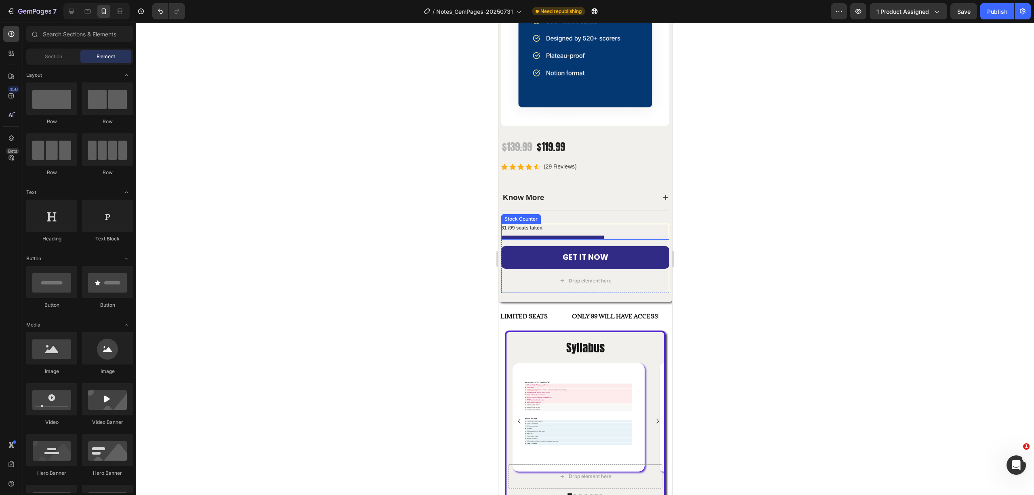
click at [508, 224] on p "61 /99 seats taken" at bounding box center [521, 228] width 41 height 9
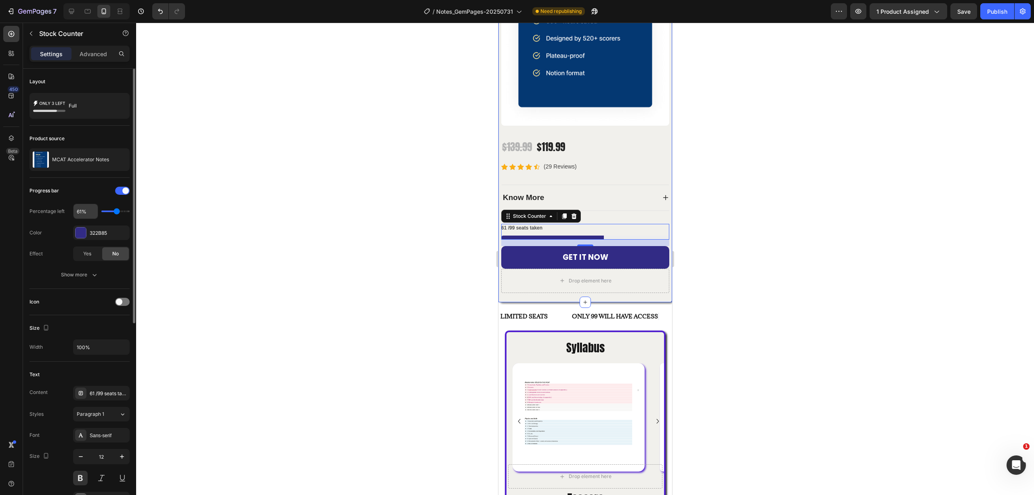
click at [87, 212] on input "61%" at bounding box center [86, 211] width 24 height 15
click at [104, 230] on div "322B85" at bounding box center [101, 233] width 23 height 7
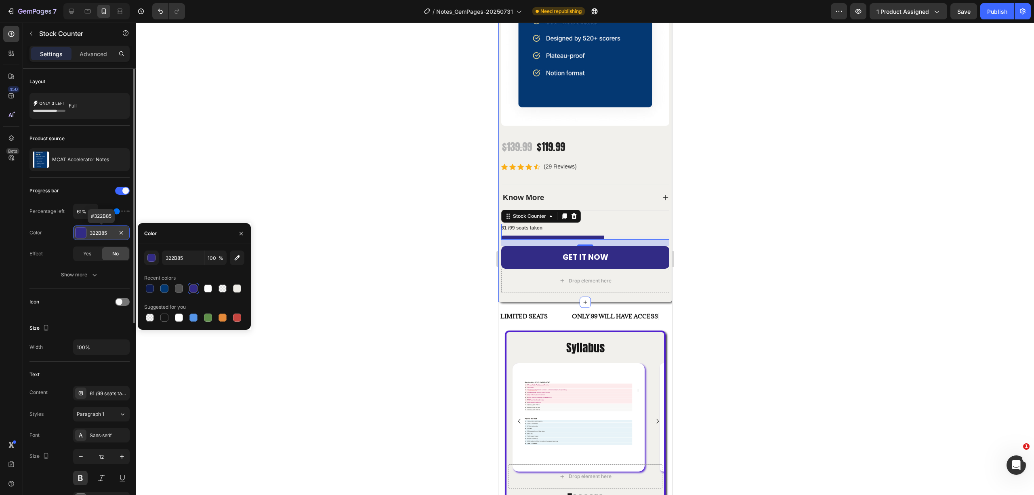
click at [104, 230] on div "322B85" at bounding box center [101, 233] width 23 height 7
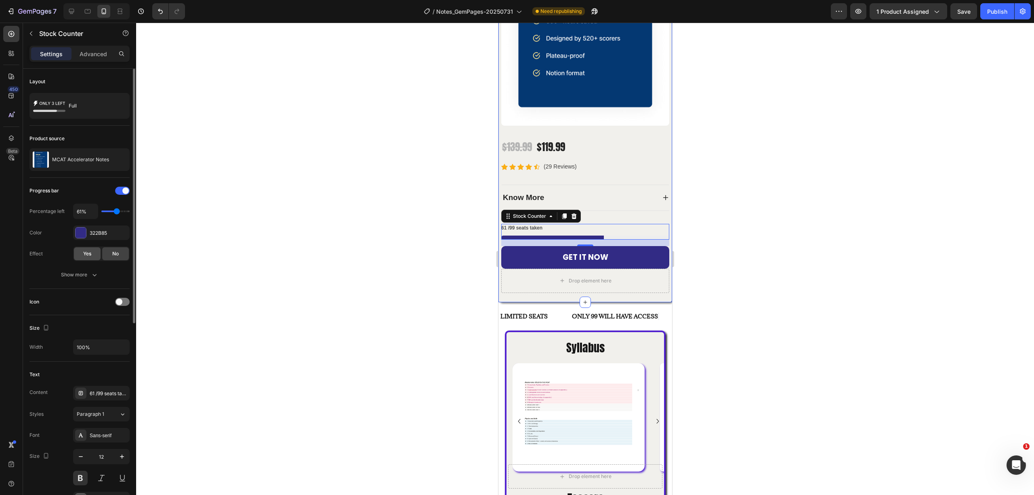
click at [95, 255] on div "Yes" at bounding box center [87, 253] width 27 height 13
click at [769, 218] on div at bounding box center [585, 259] width 898 height 472
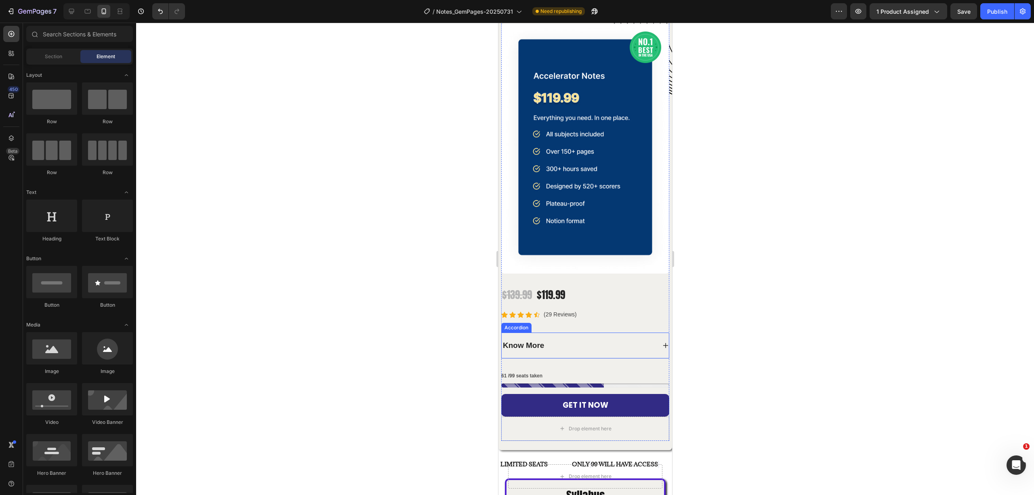
scroll to position [107, 0]
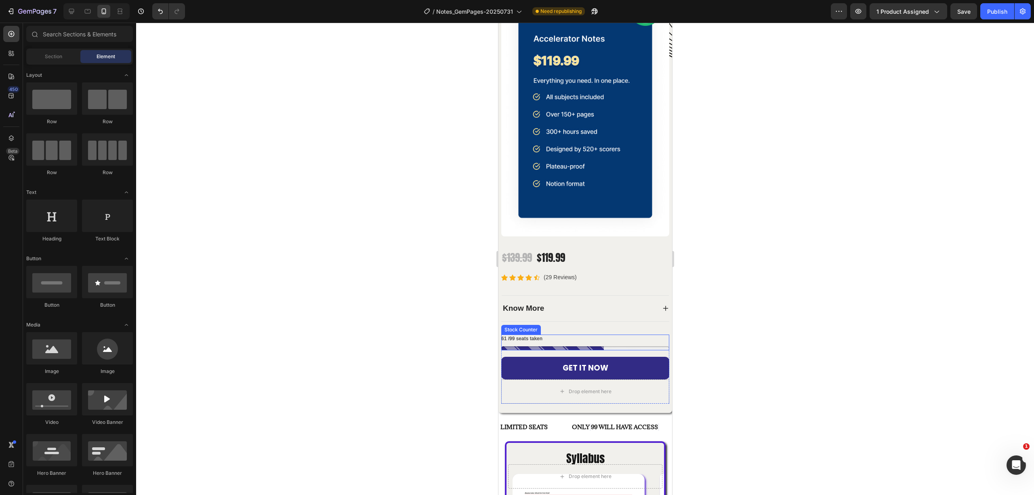
click at [592, 335] on div "61 /99 seats taken" at bounding box center [585, 343] width 168 height 16
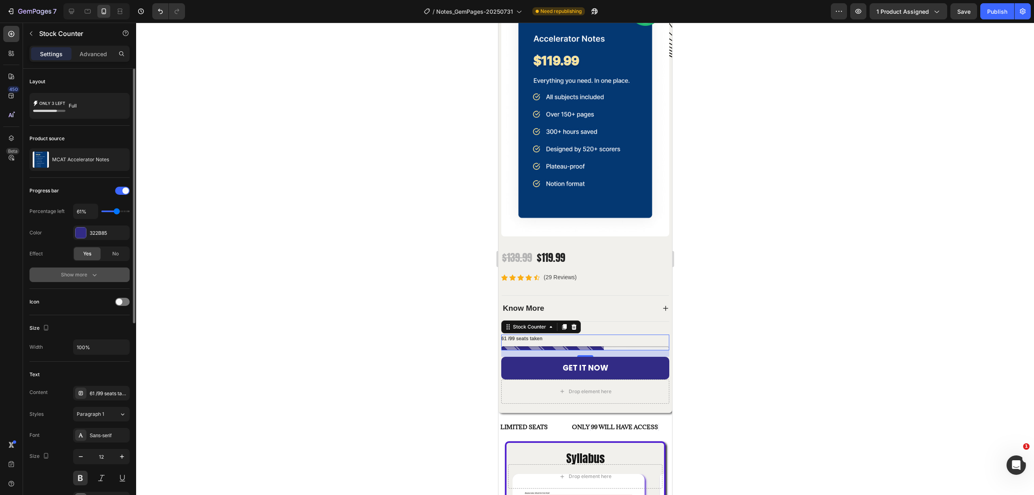
click at [91, 276] on icon "button" at bounding box center [95, 275] width 8 height 8
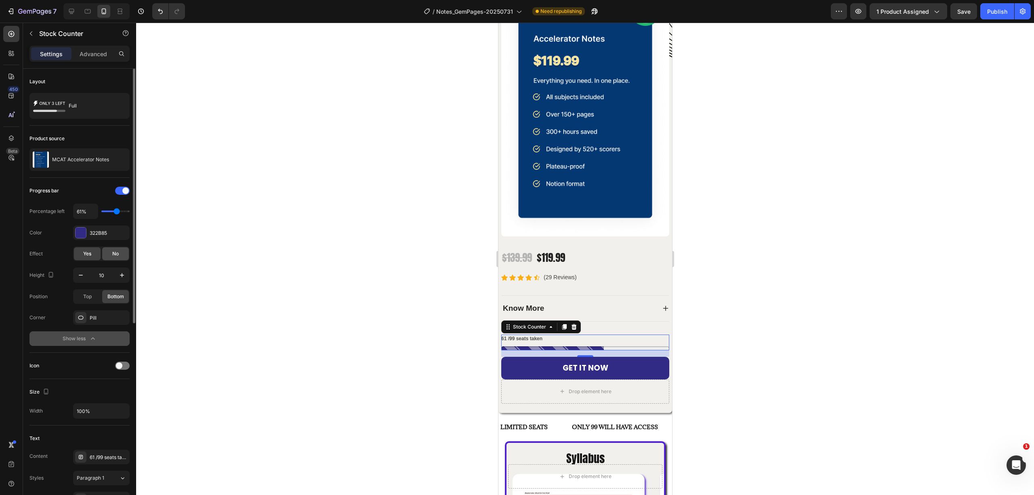
click at [114, 255] on span "No" at bounding box center [115, 253] width 6 height 7
click at [99, 256] on div "Yes" at bounding box center [87, 253] width 27 height 13
click at [110, 258] on div "No" at bounding box center [115, 253] width 27 height 13
click at [751, 257] on div at bounding box center [585, 259] width 898 height 472
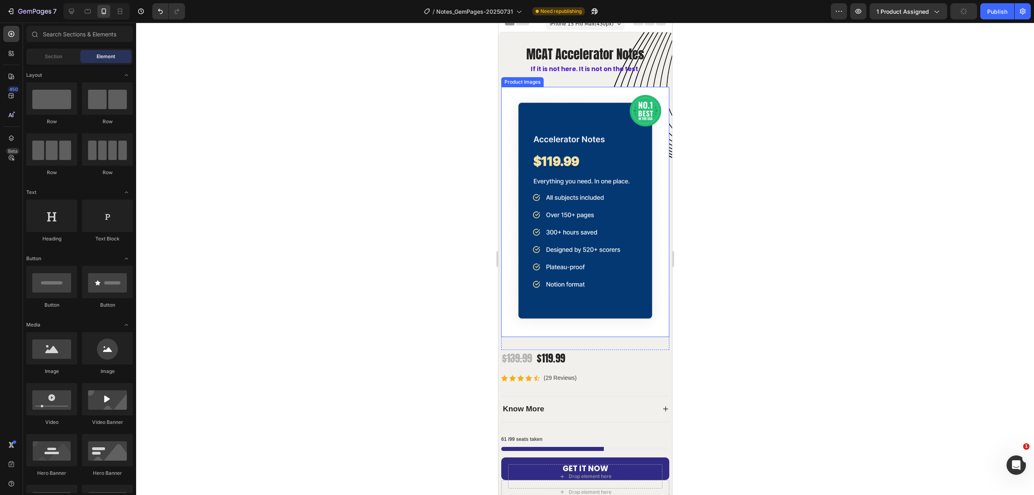
scroll to position [0, 0]
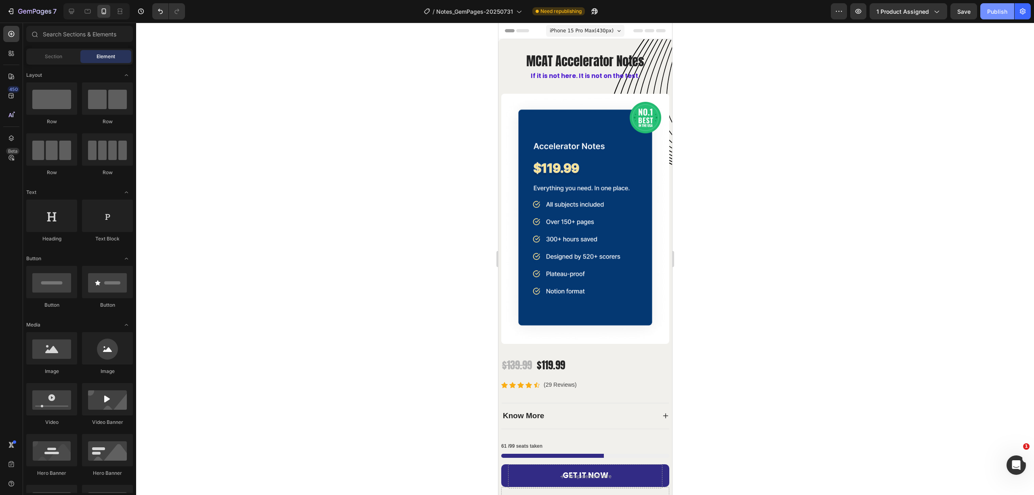
click at [996, 13] on div "Publish" at bounding box center [998, 11] width 20 height 8
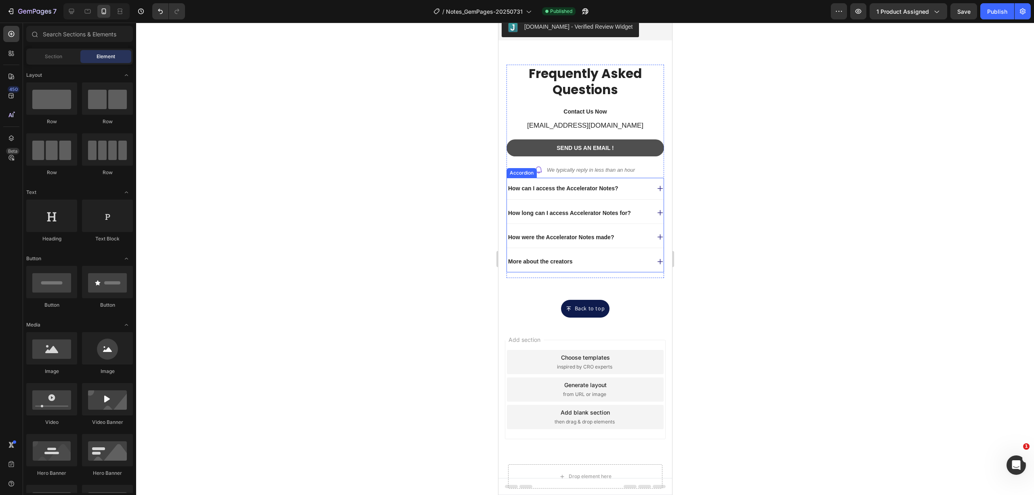
scroll to position [1694, 0]
click at [580, 139] on link "Send us an EMAIL !" at bounding box center [585, 147] width 158 height 17
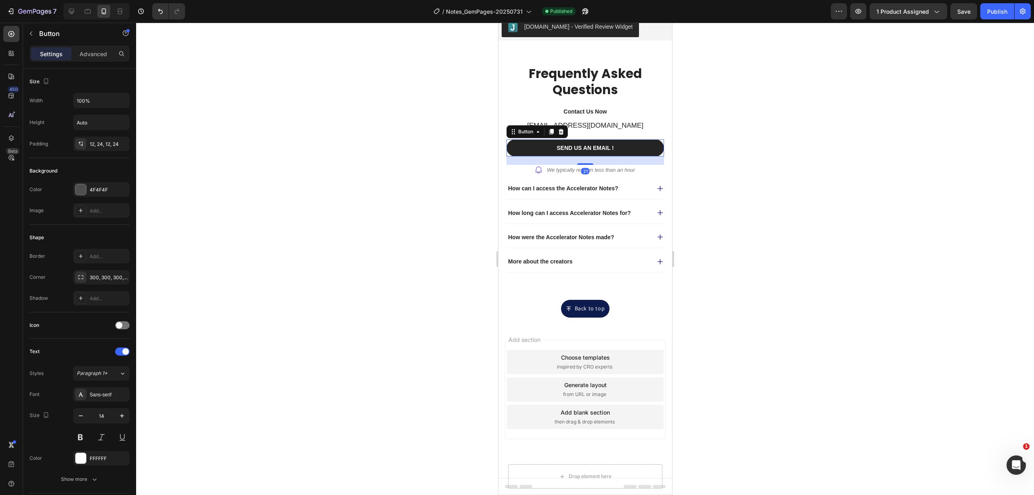
click at [589, 149] on link "Send us an EMAIL !" at bounding box center [585, 147] width 158 height 17
click at [657, 185] on icon at bounding box center [660, 188] width 7 height 7
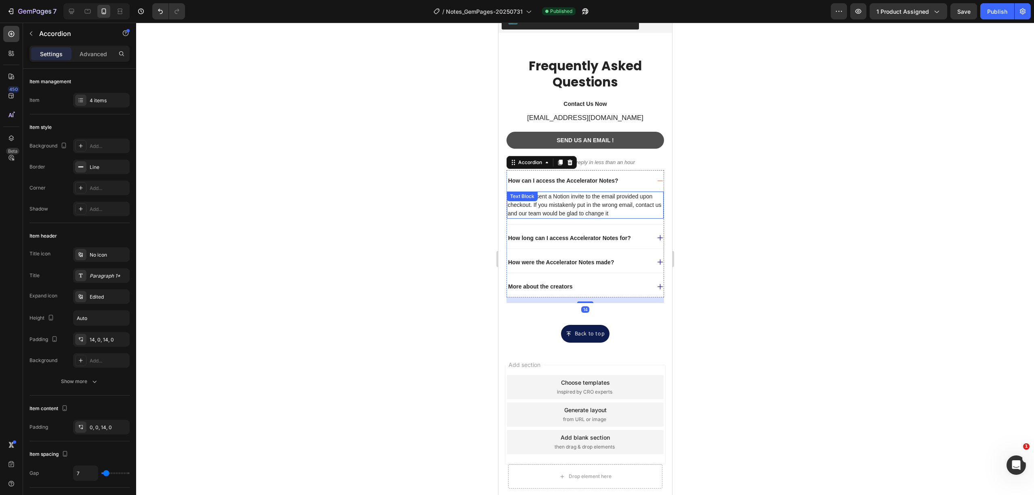
click at [649, 224] on div "You will be sent a Notion invite to the email provided upon checkout. If you mi…" at bounding box center [585, 208] width 157 height 33
click at [647, 243] on div "How long can I access Accelerator Notes for?" at bounding box center [585, 238] width 157 height 21
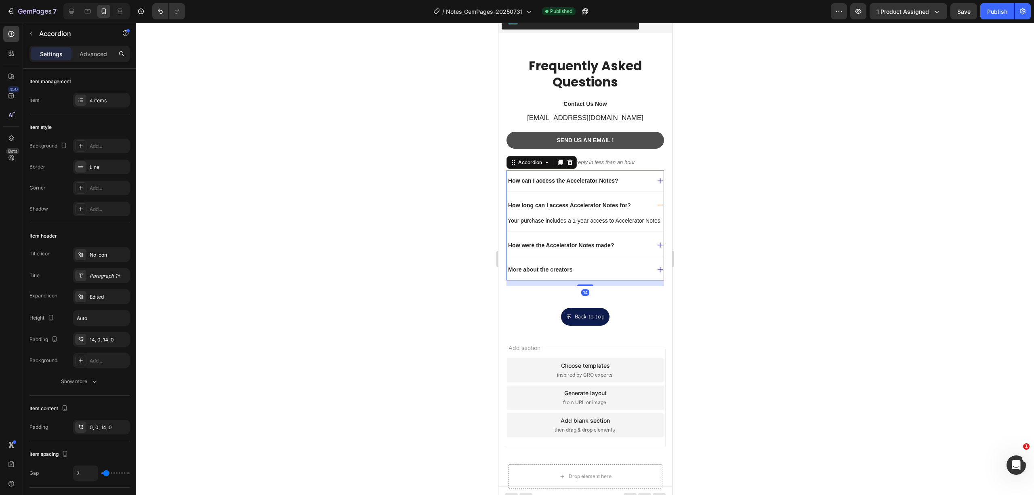
click at [645, 272] on div "More about the creators" at bounding box center [585, 269] width 157 height 21
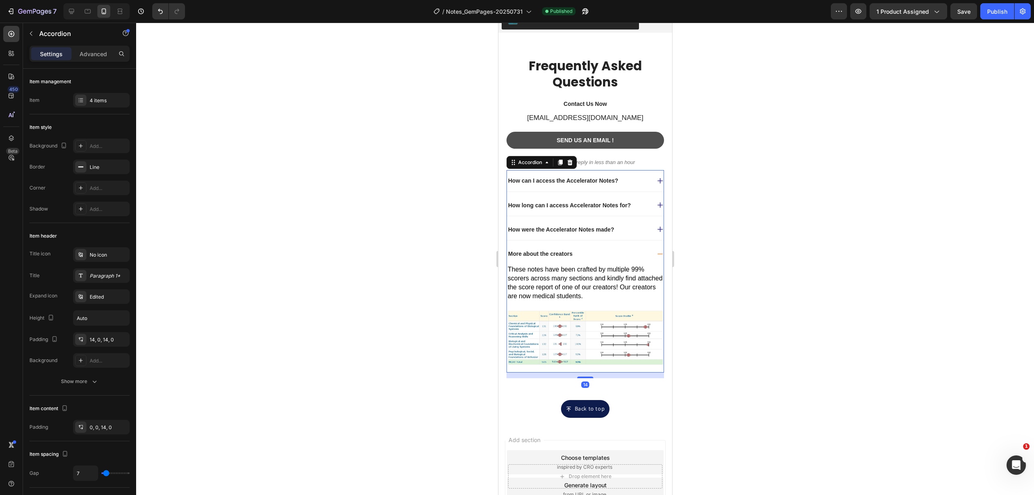
click at [649, 238] on div "How were the Accelerator Notes made?" at bounding box center [585, 229] width 157 height 21
